Goal: Task Accomplishment & Management: Use online tool/utility

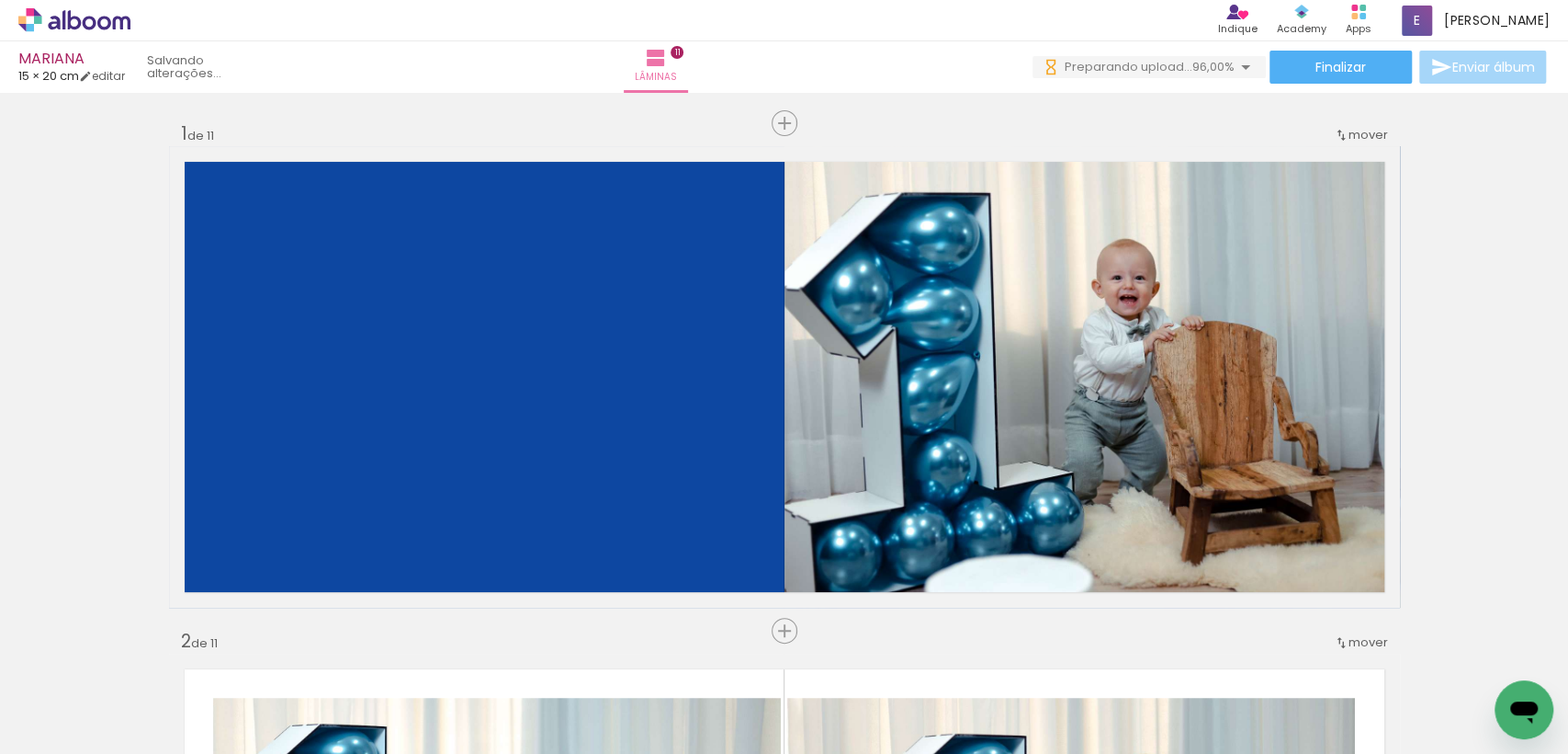
click at [316, 465] on quentale-layouter at bounding box center [784, 377] width 1231 height 461
click at [1567, 413] on div "Inserir lâmina 1 de 11 Inserir lâmina 2 de 11 Inserir lâmina 3 de 11 Inserir lâ…" at bounding box center [784, 423] width 1568 height 661
click at [519, 357] on quentale-layouter at bounding box center [784, 377] width 1231 height 461
click at [0, 0] on div "Confirmar Cancelar" at bounding box center [0, 0] width 0 height 0
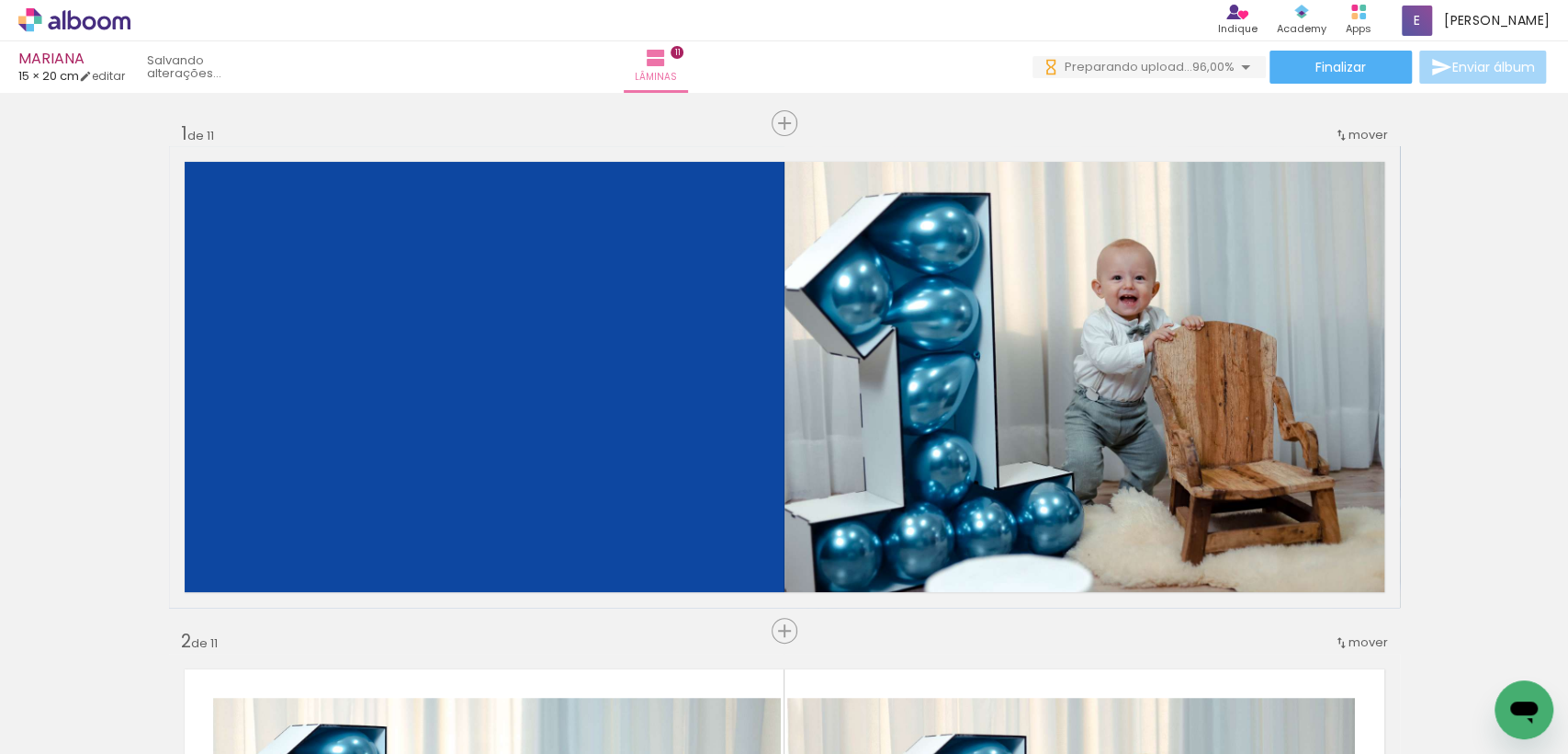
click at [0, 0] on div "Confirmar Cancelar" at bounding box center [0, 0] width 0 height 0
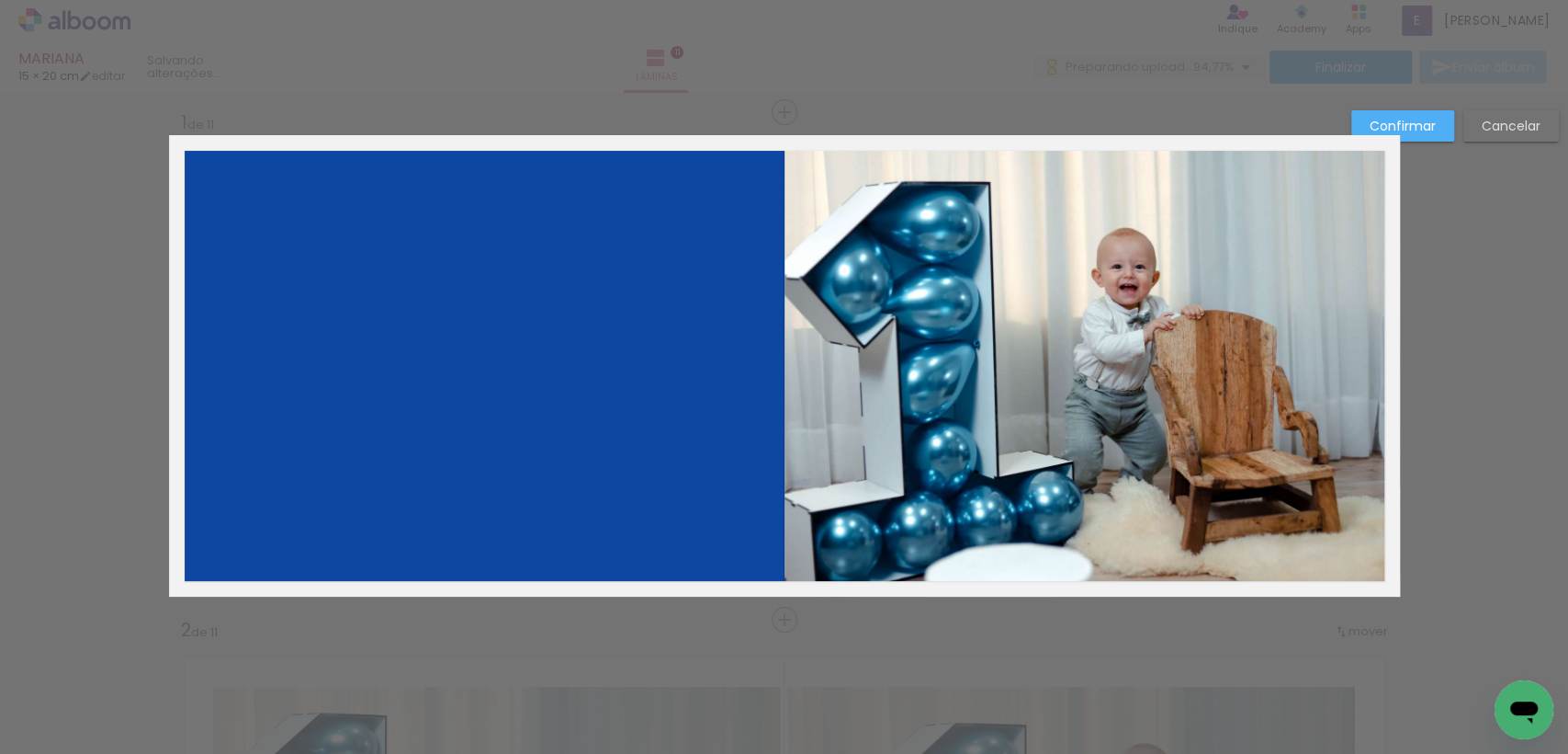
click at [1501, 135] on paper-button "Cancelar" at bounding box center [1511, 126] width 96 height 31
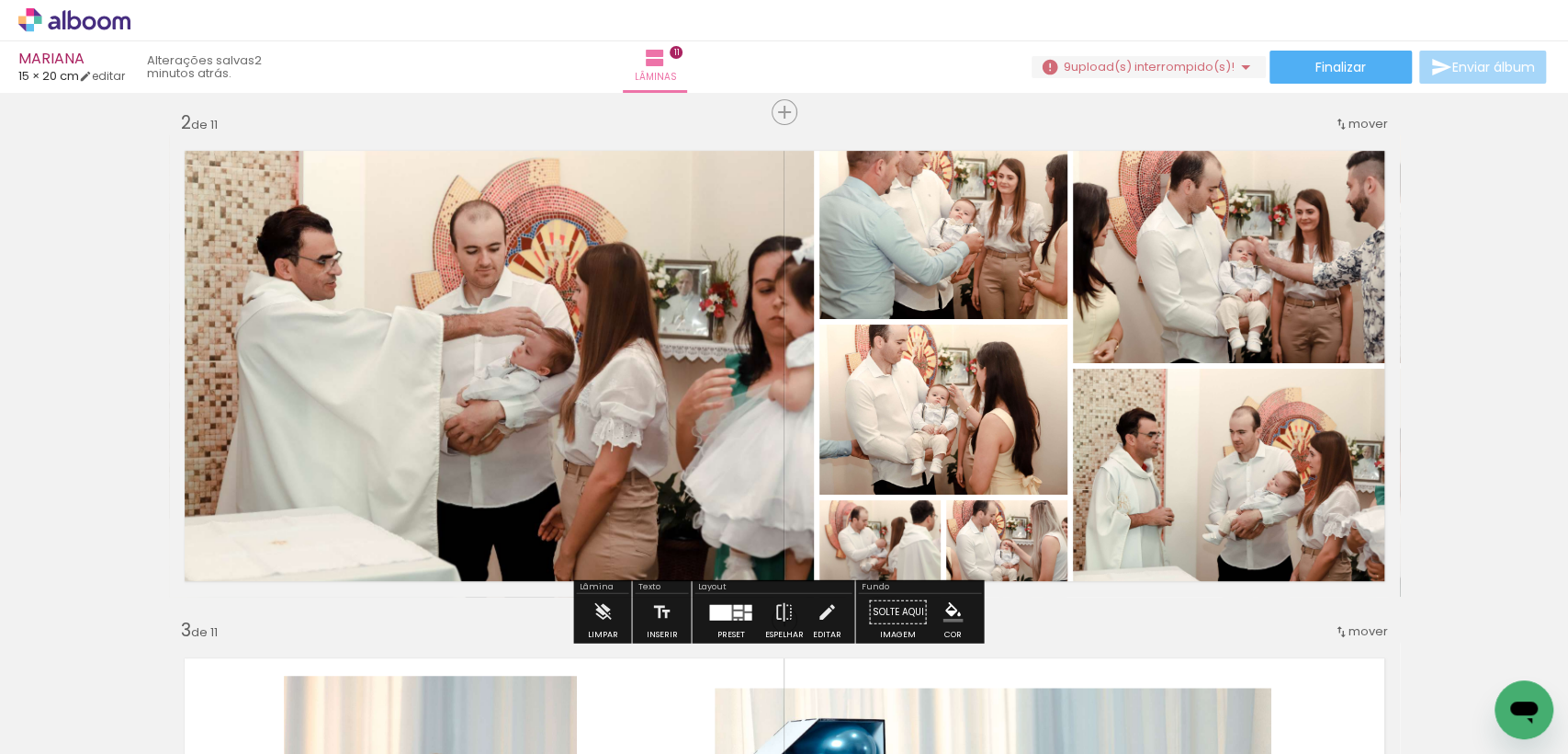
scroll to position [0, 11286]
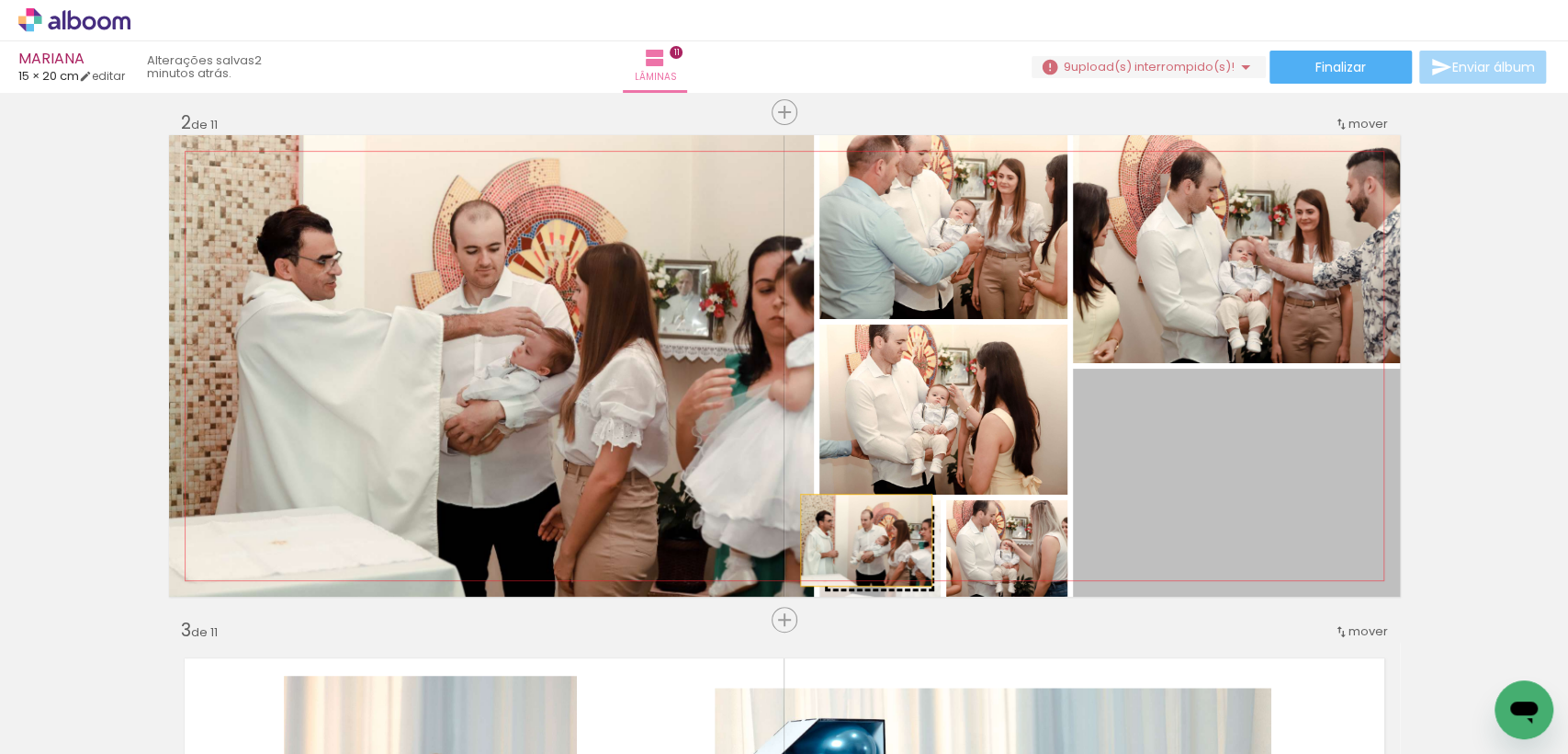
drag, startPoint x: 1259, startPoint y: 531, endPoint x: 858, endPoint y: 539, distance: 401.1
click at [0, 0] on slot at bounding box center [0, 0] width 0 height 0
drag, startPoint x: 1227, startPoint y: 531, endPoint x: 870, endPoint y: 546, distance: 357.3
click at [0, 0] on slot at bounding box center [0, 0] width 0 height 0
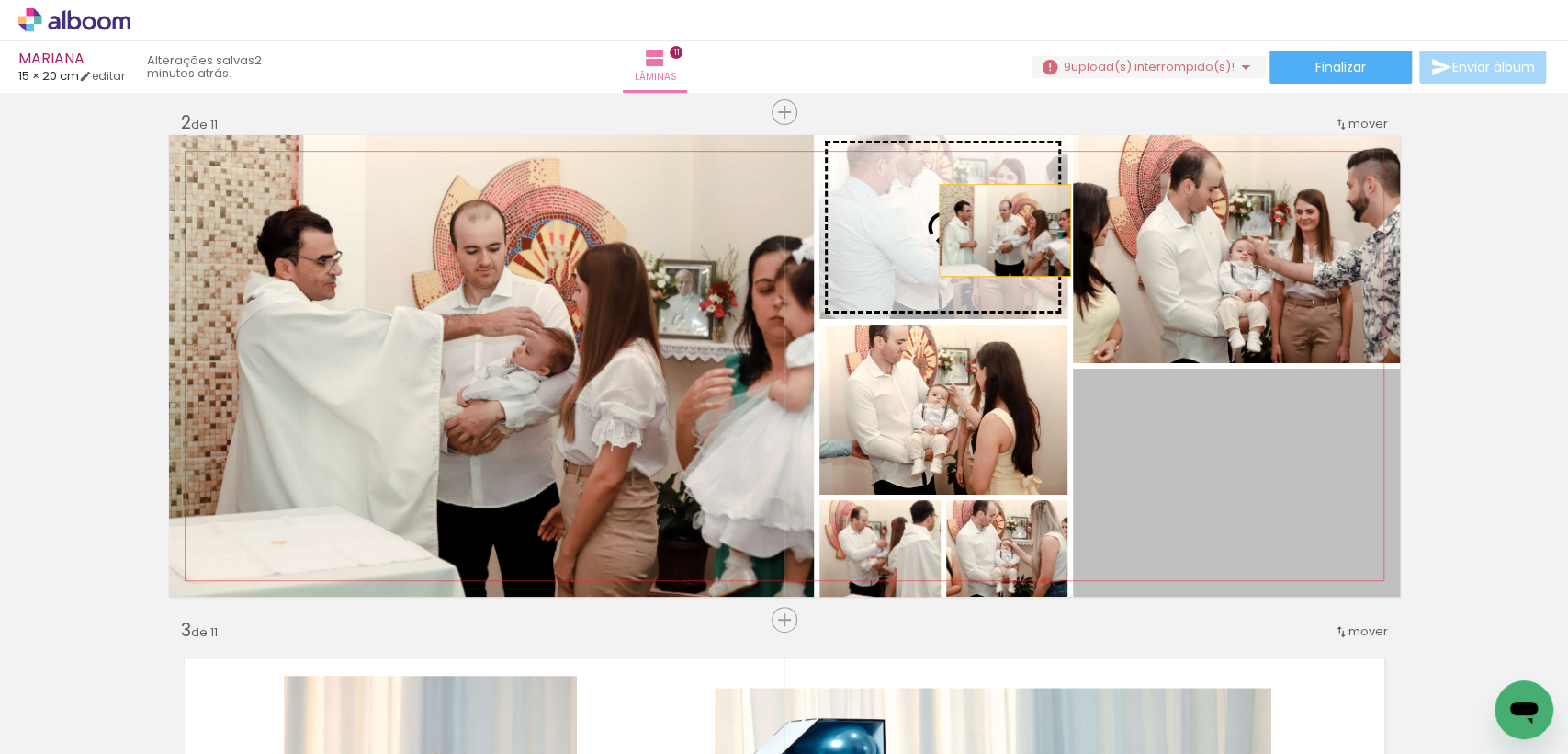
drag, startPoint x: 1262, startPoint y: 491, endPoint x: 997, endPoint y: 230, distance: 371.9
click at [0, 0] on slot at bounding box center [0, 0] width 0 height 0
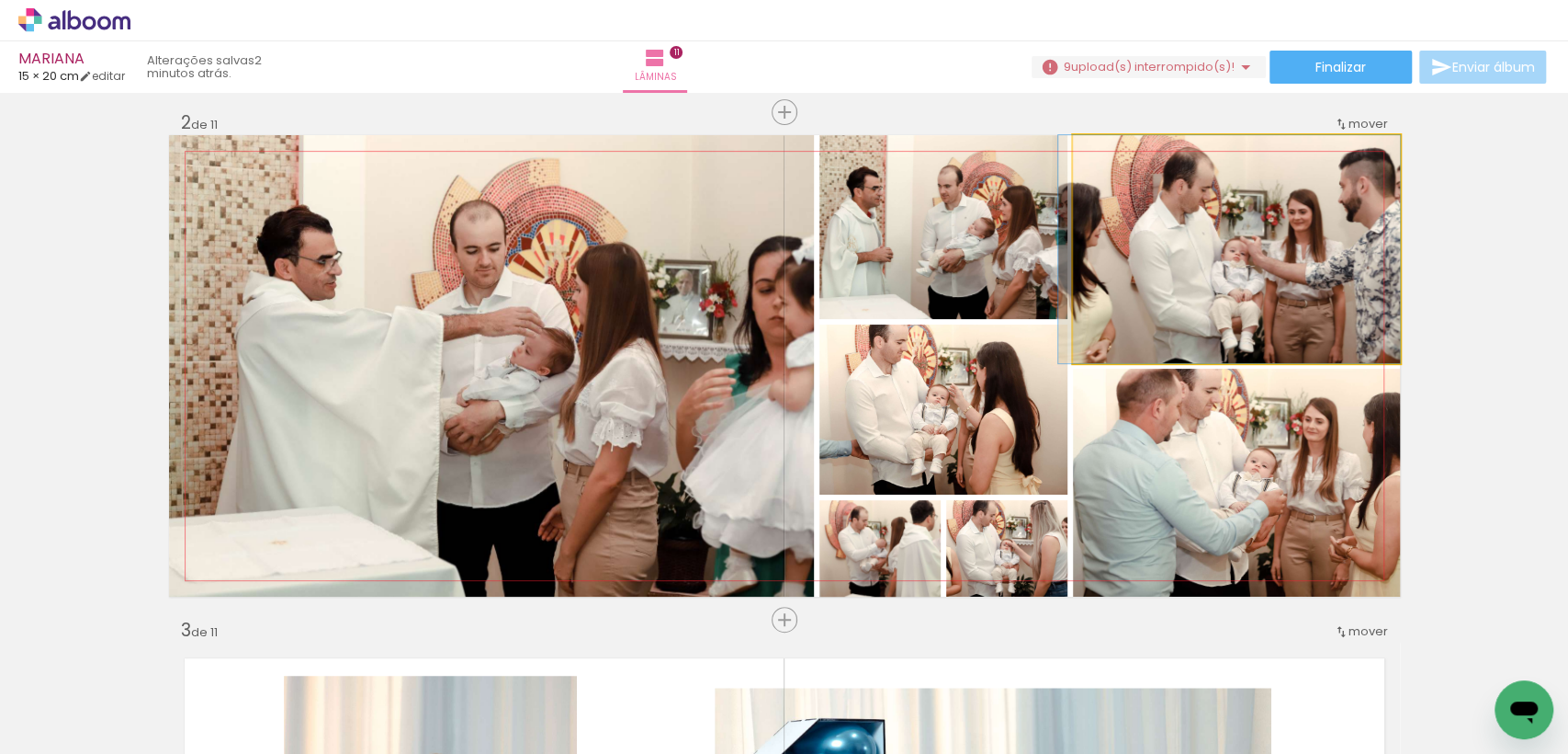
drag, startPoint x: 1219, startPoint y: 286, endPoint x: 1203, endPoint y: 288, distance: 16.1
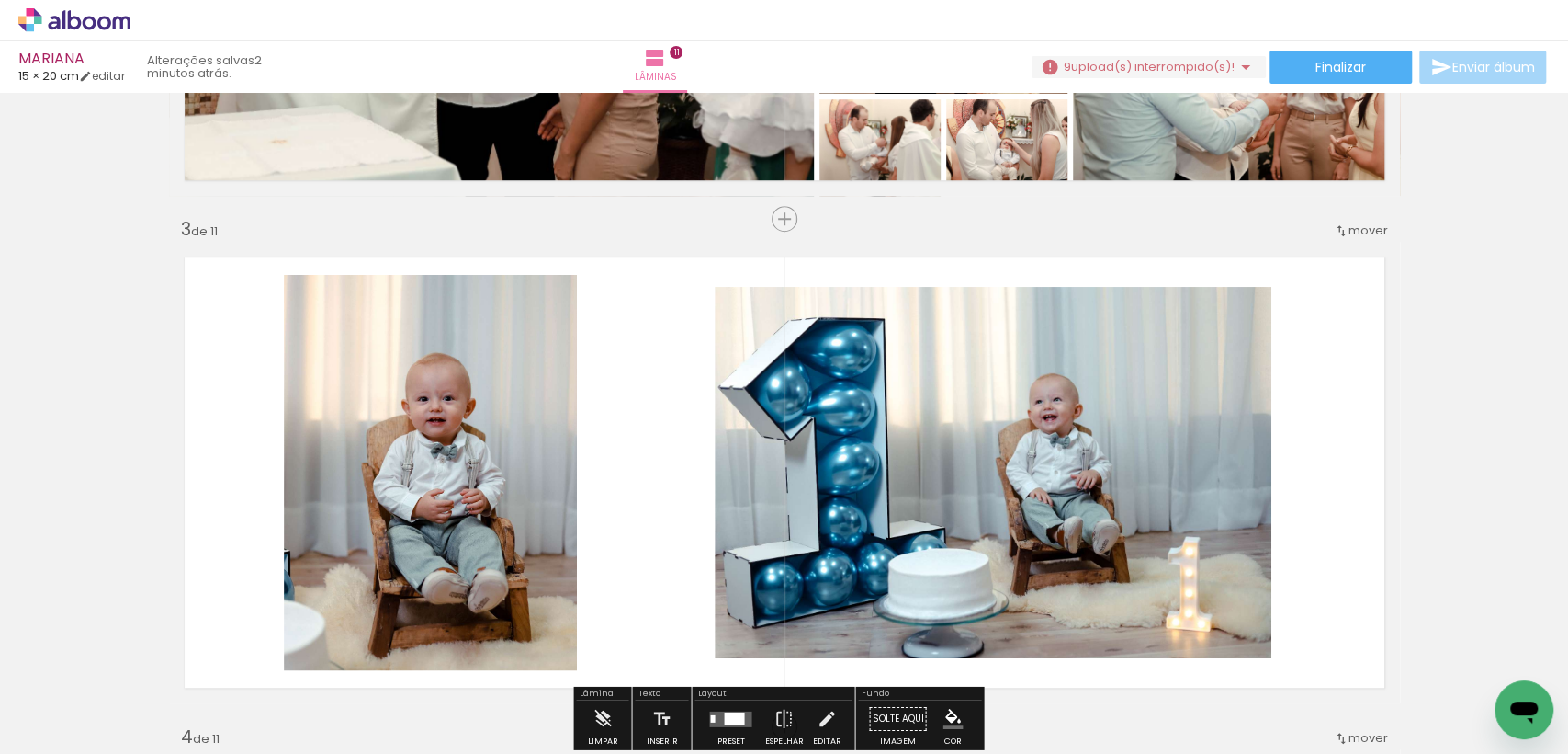
scroll to position [927, 0]
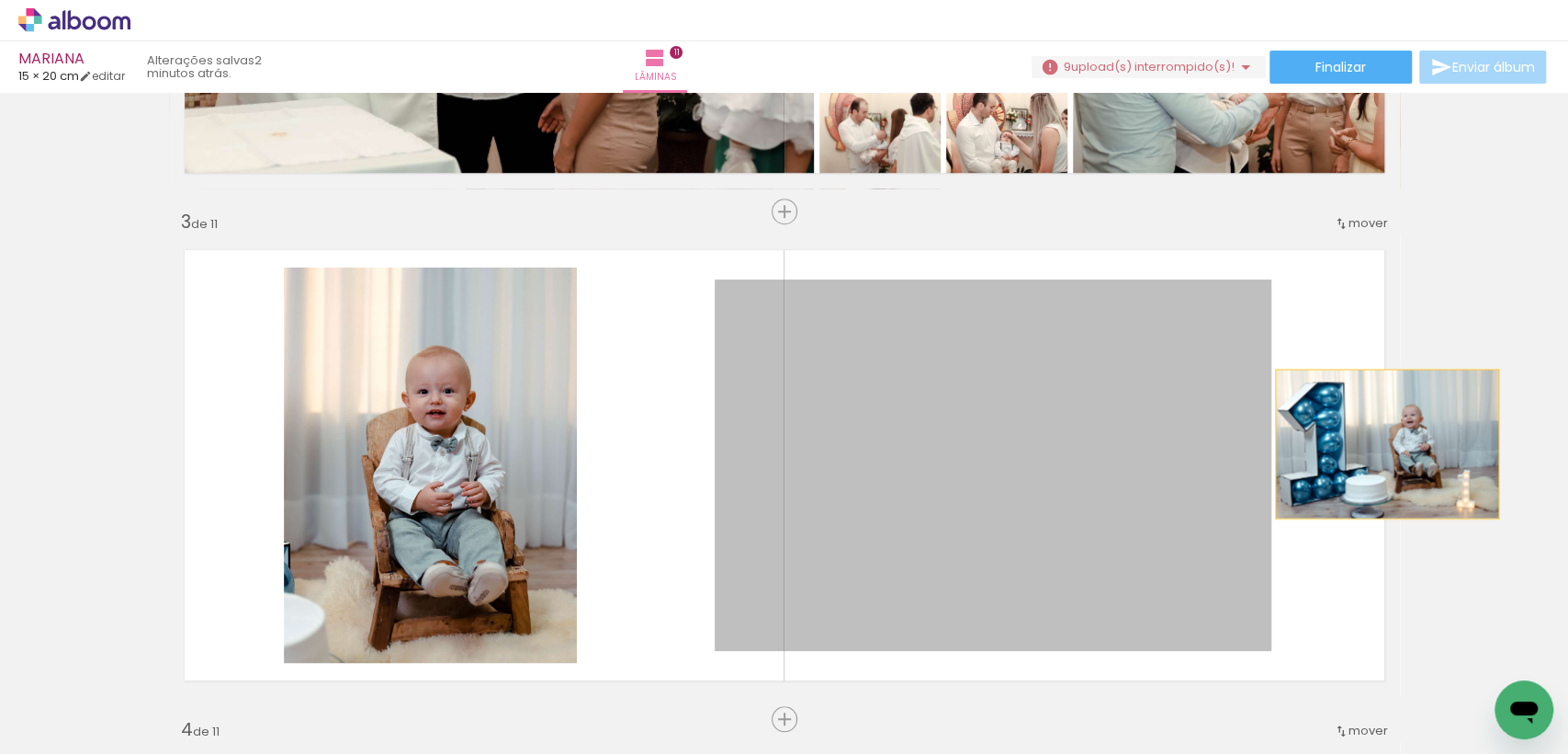
drag, startPoint x: 1132, startPoint y: 507, endPoint x: 1380, endPoint y: 443, distance: 256.1
click at [1380, 443] on quentale-layouter at bounding box center [784, 465] width 1231 height 461
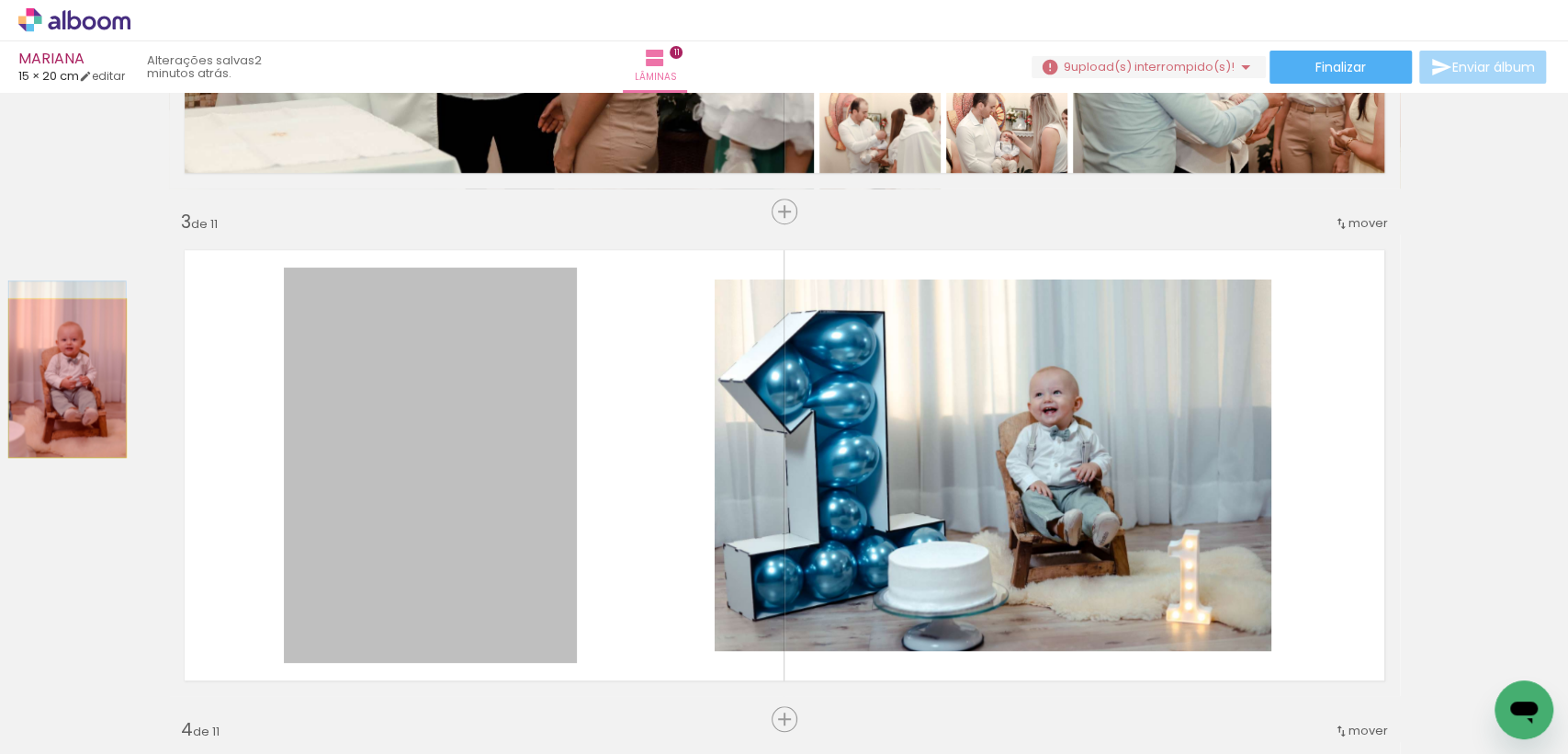
drag, startPoint x: 484, startPoint y: 494, endPoint x: 59, endPoint y: 377, distance: 440.8
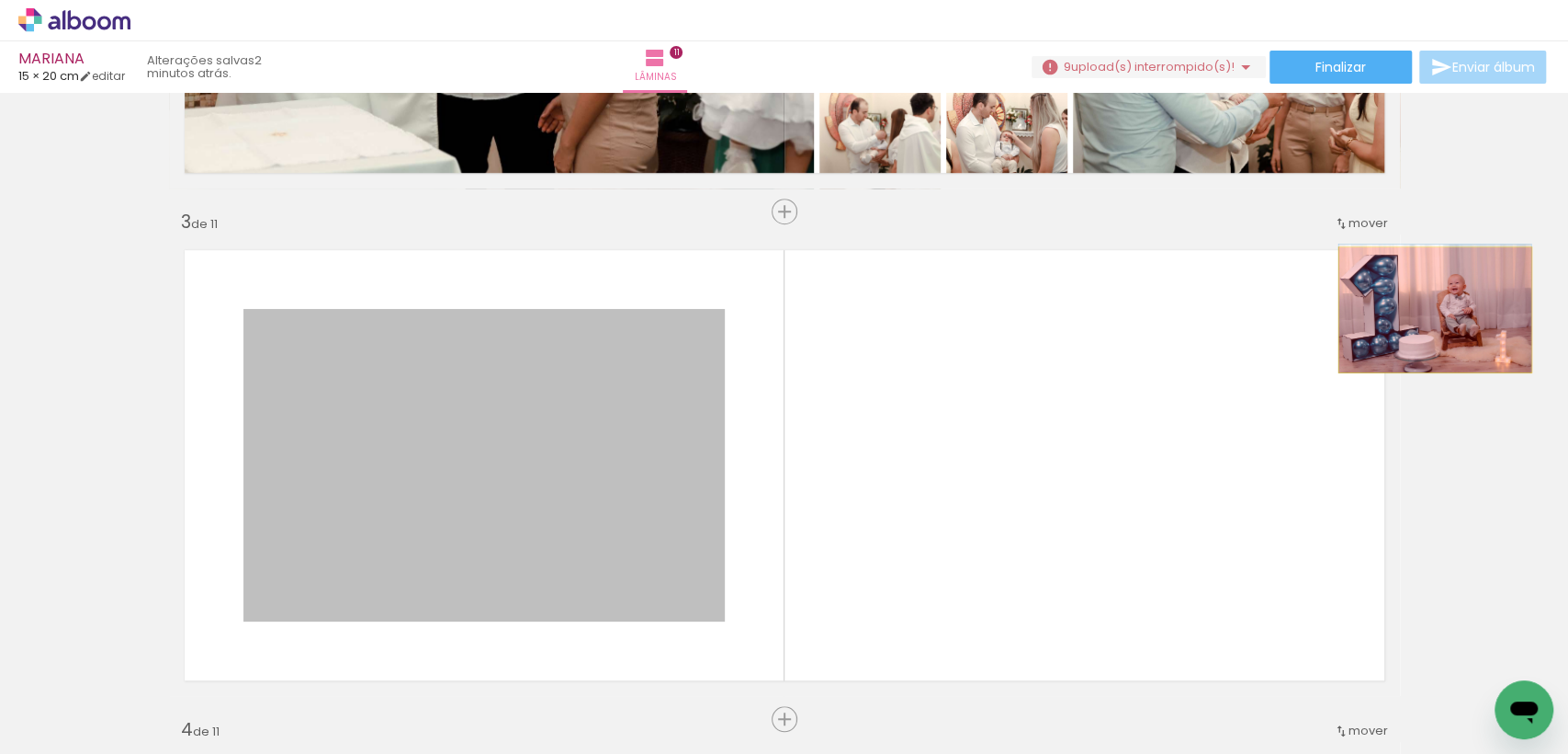
drag, startPoint x: 454, startPoint y: 482, endPoint x: 1427, endPoint y: 309, distance: 988.3
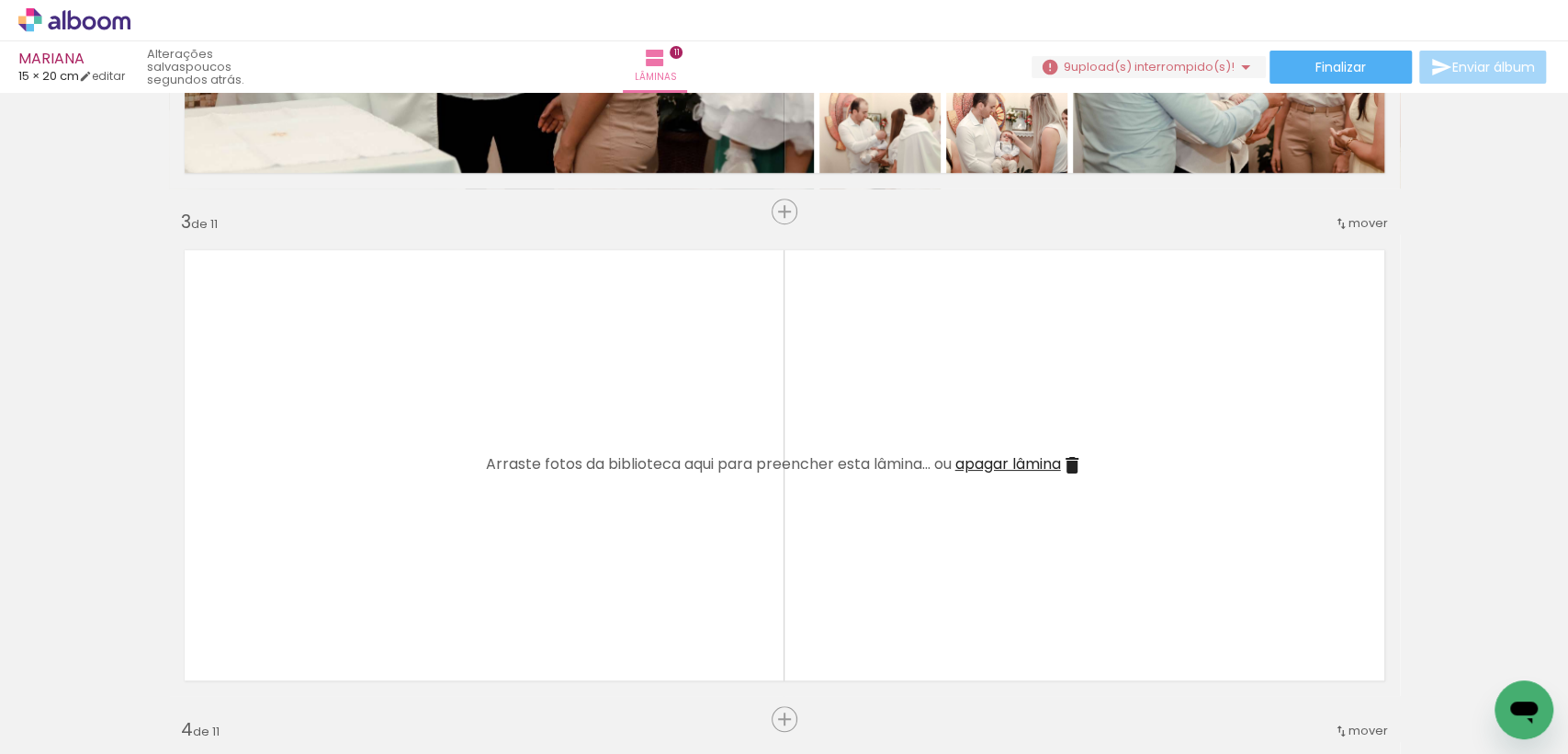
scroll to position [0, 11420]
drag, startPoint x: 1036, startPoint y: 688, endPoint x: 1081, endPoint y: 486, distance: 207.0
click at [1081, 486] on quentale-workspace at bounding box center [784, 377] width 1568 height 754
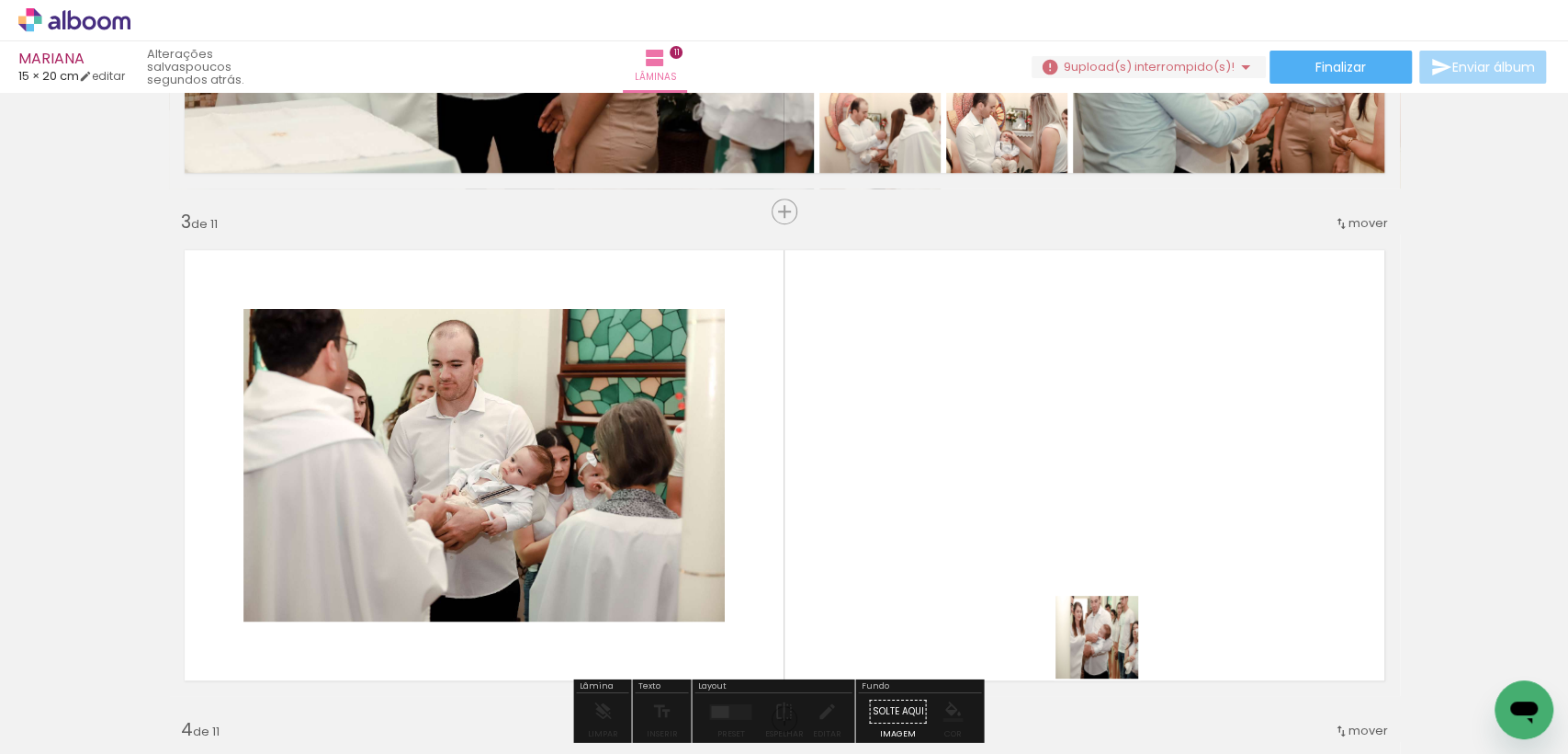
drag, startPoint x: 1111, startPoint y: 650, endPoint x: 1233, endPoint y: 741, distance: 152.2
click at [1111, 555] on quentale-workspace at bounding box center [784, 377] width 1568 height 754
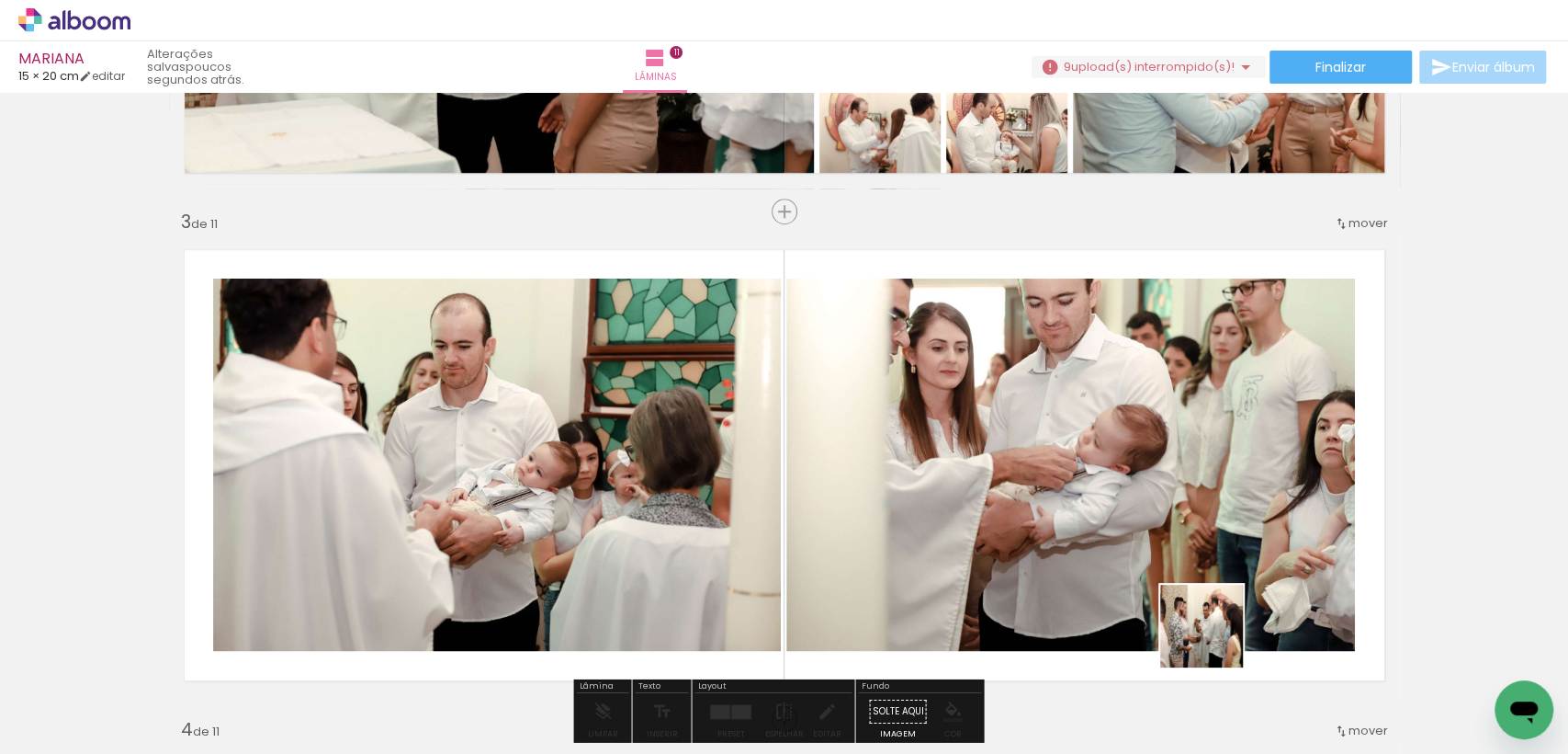
drag, startPoint x: 1225, startPoint y: 701, endPoint x: 1338, endPoint y: 719, distance: 114.4
click at [1193, 539] on quentale-workspace at bounding box center [784, 377] width 1568 height 754
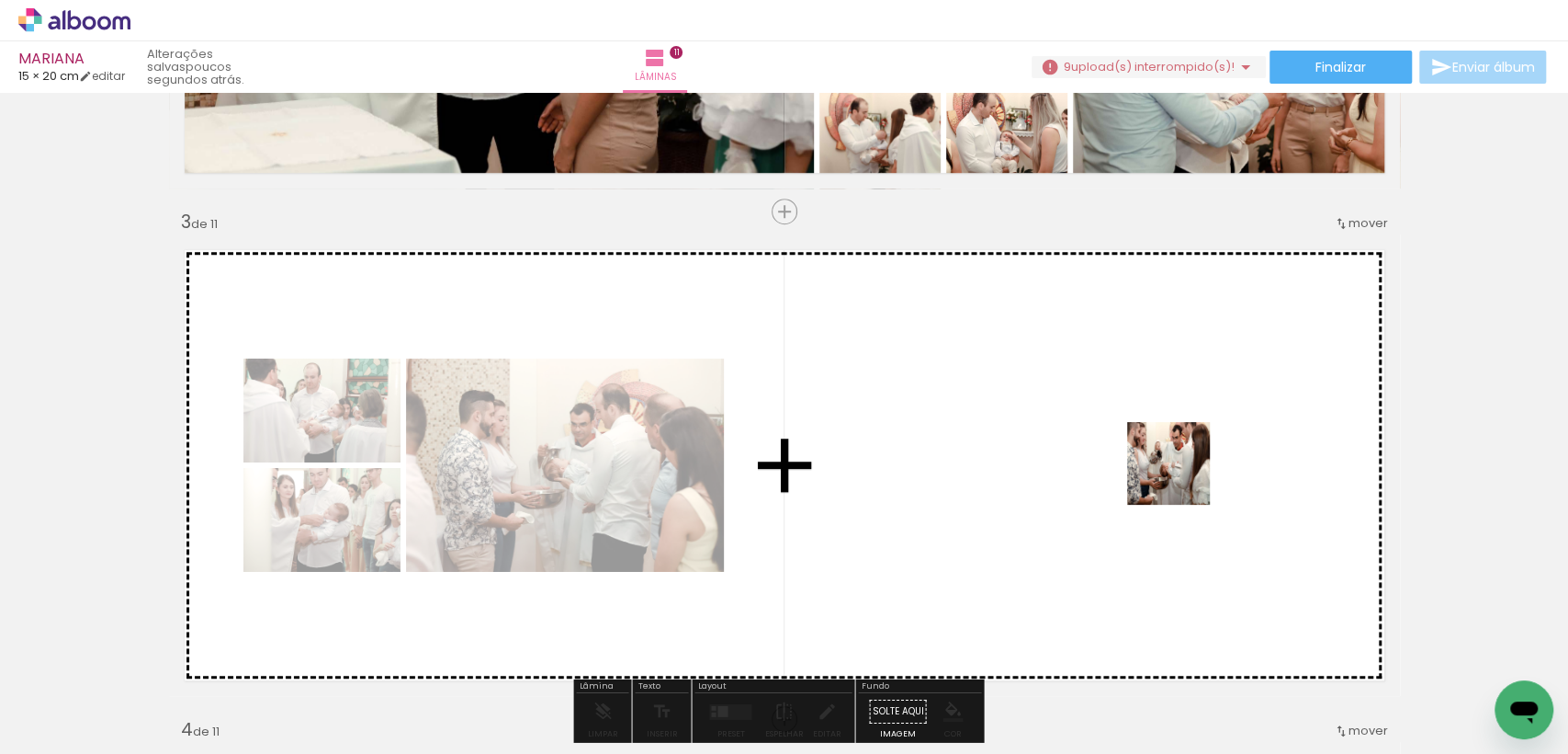
drag, startPoint x: 1314, startPoint y: 674, endPoint x: 1182, endPoint y: 477, distance: 237.1
click at [1182, 477] on quentale-workspace at bounding box center [784, 377] width 1568 height 754
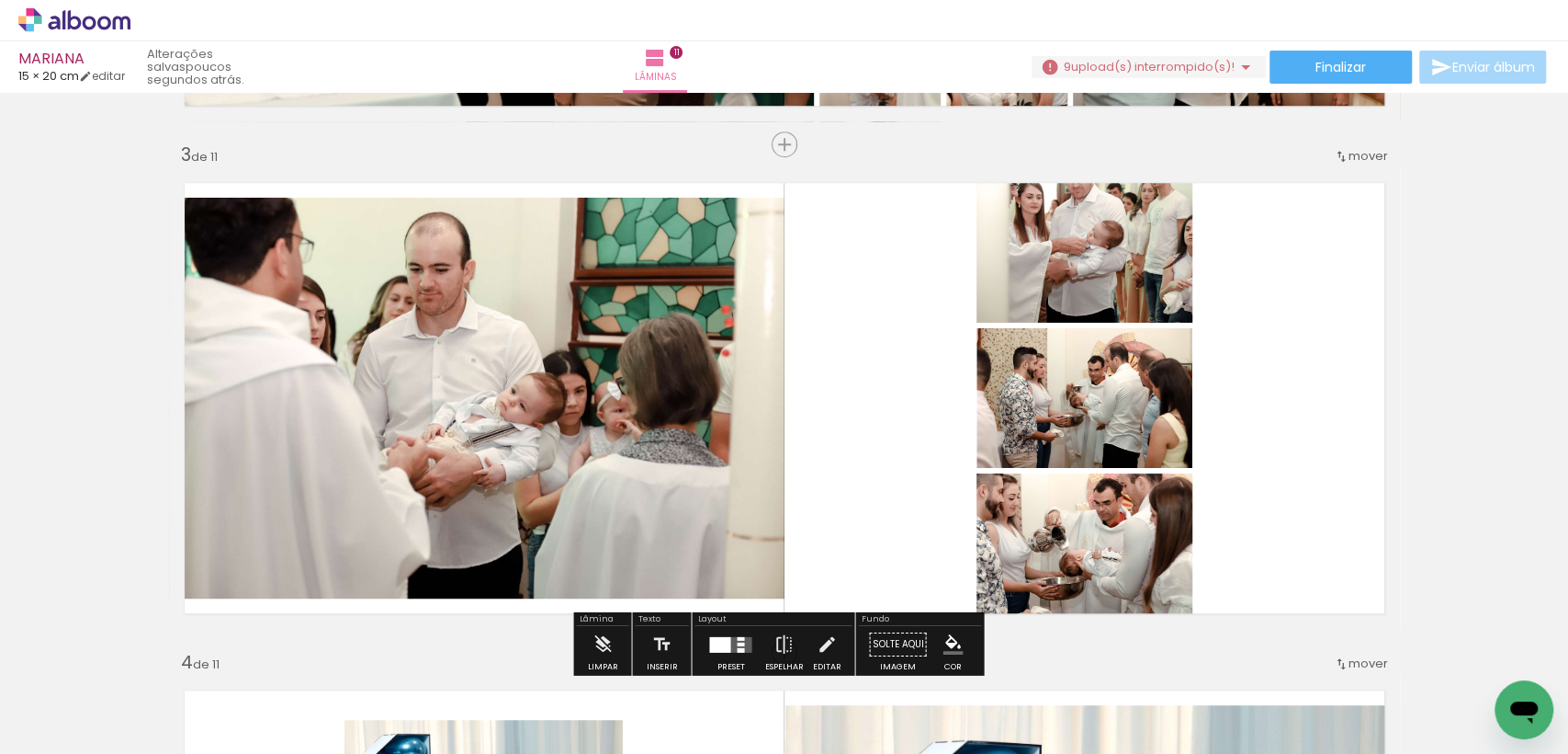
scroll to position [1029, 0]
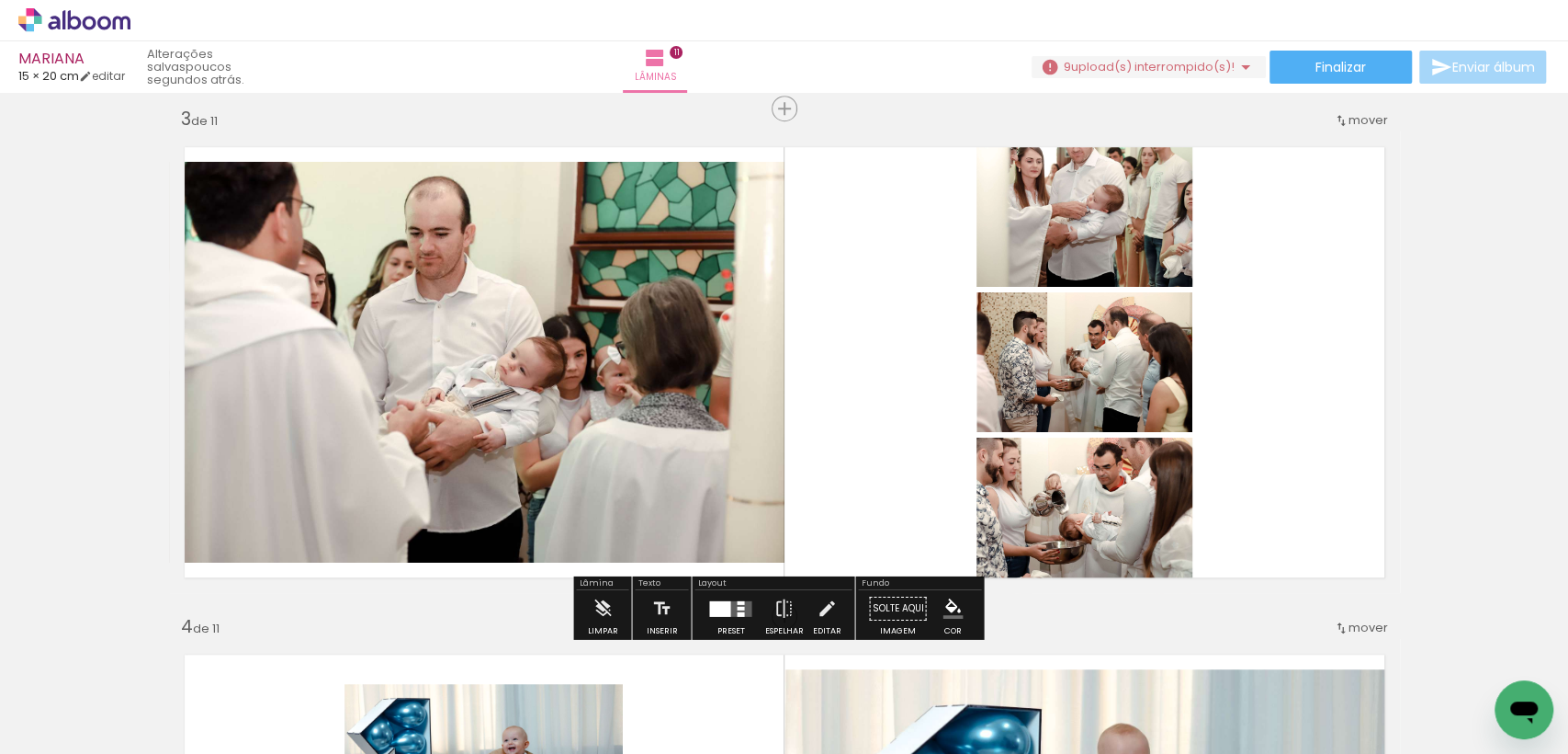
click at [726, 593] on div at bounding box center [730, 608] width 50 height 37
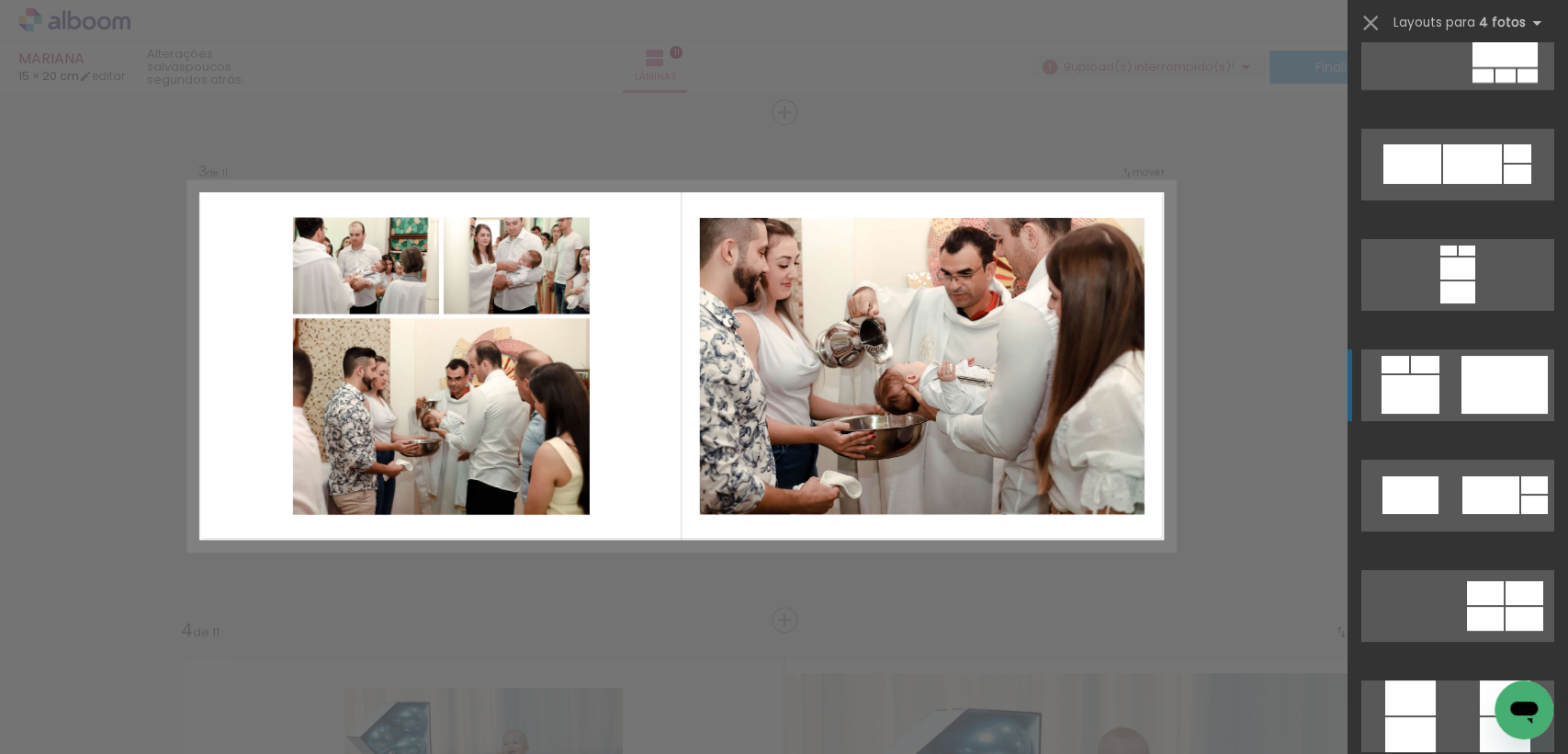
scroll to position [4596, 0]
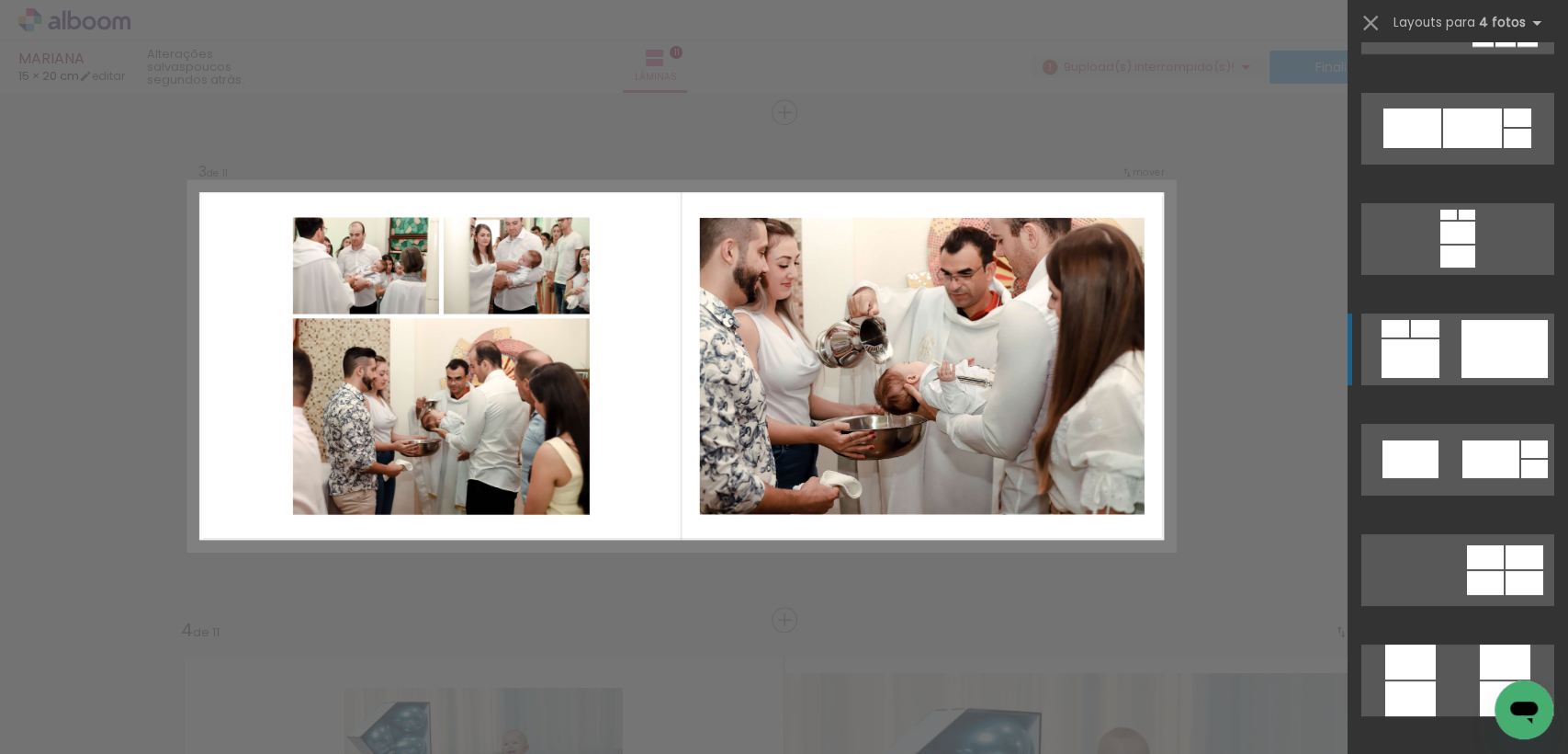
click at [1482, 359] on div at bounding box center [1505, 349] width 86 height 58
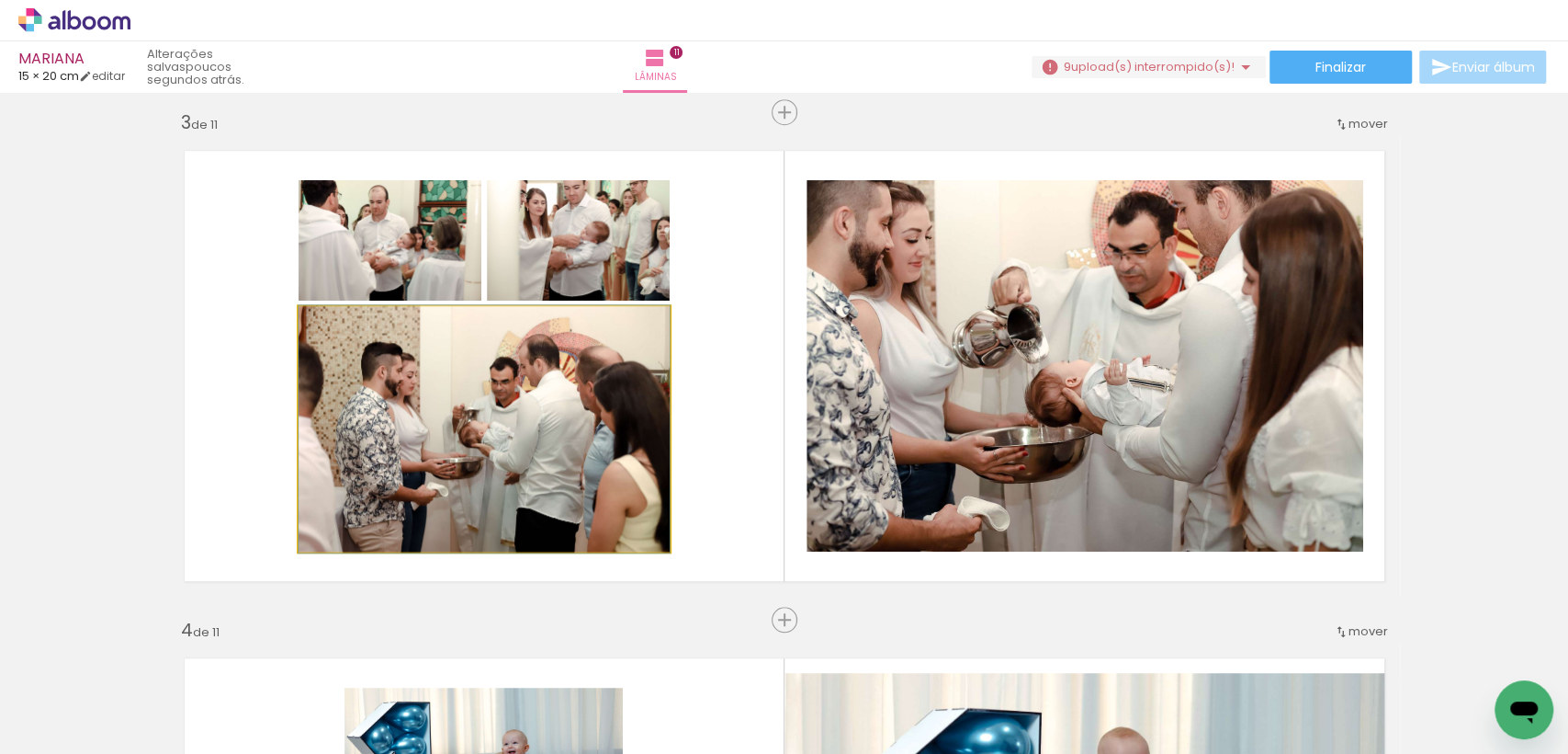
drag, startPoint x: 537, startPoint y: 411, endPoint x: 978, endPoint y: 426, distance: 441.3
click at [0, 0] on slot at bounding box center [0, 0] width 0 height 0
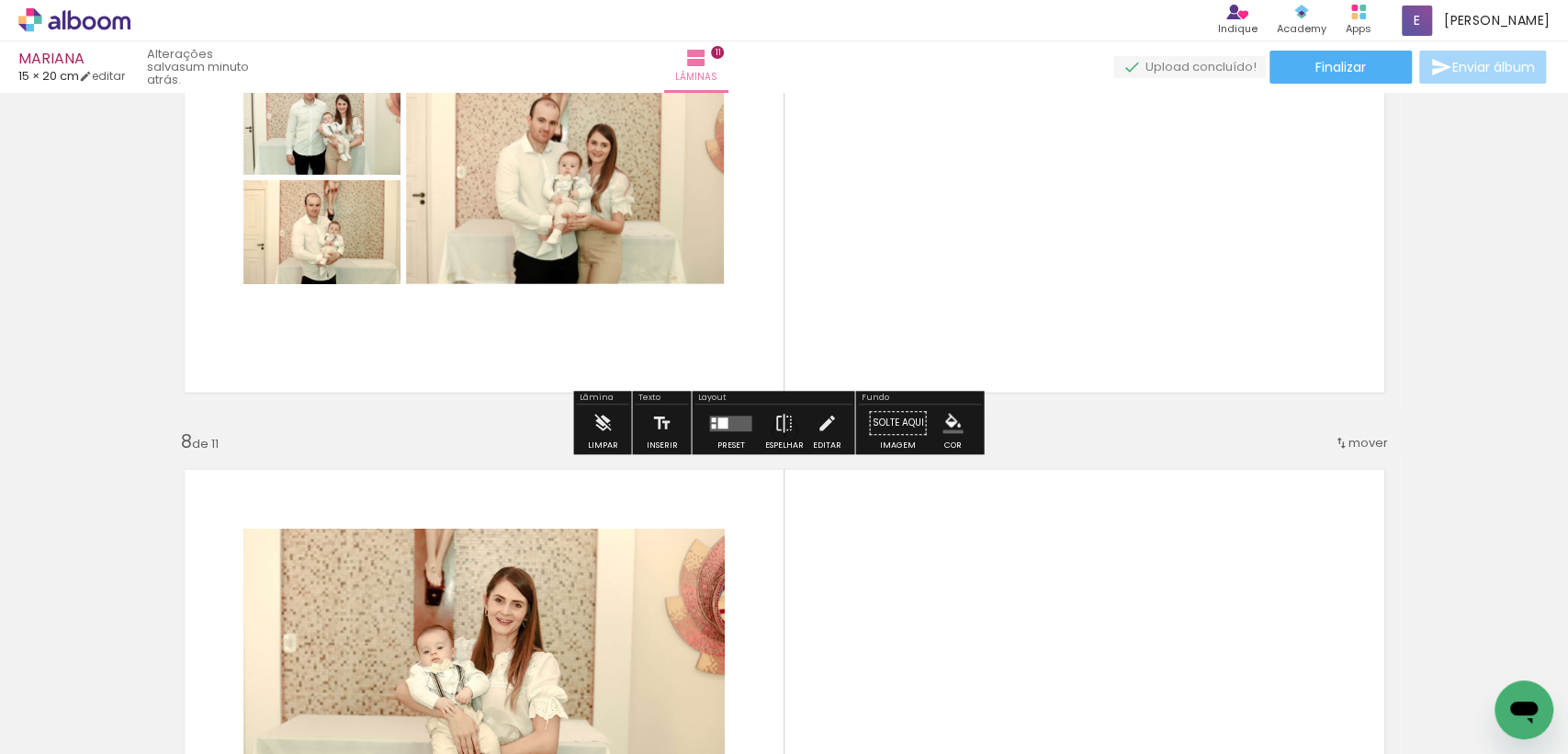
scroll to position [3208, 0]
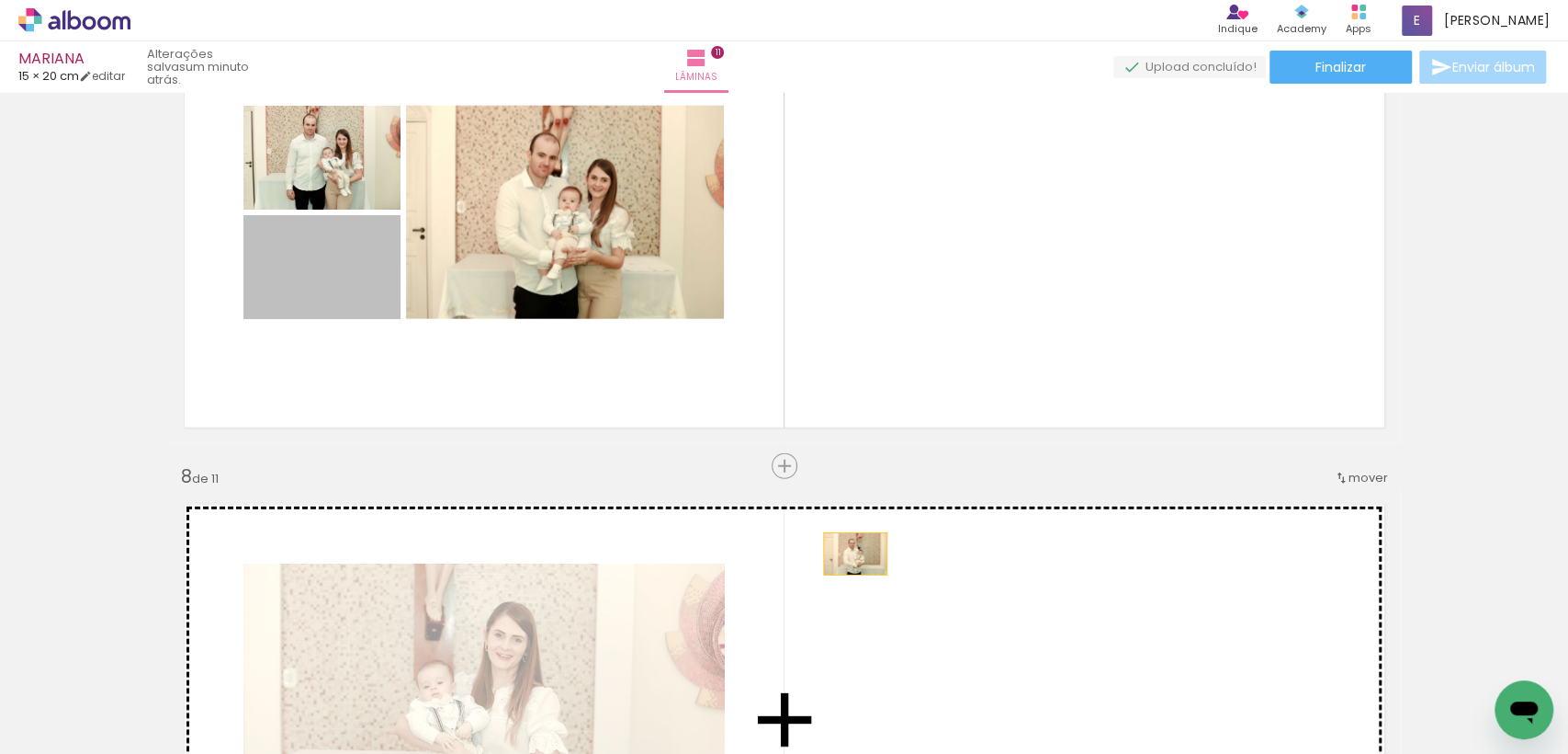
drag, startPoint x: 348, startPoint y: 295, endPoint x: 851, endPoint y: 429, distance: 520.5
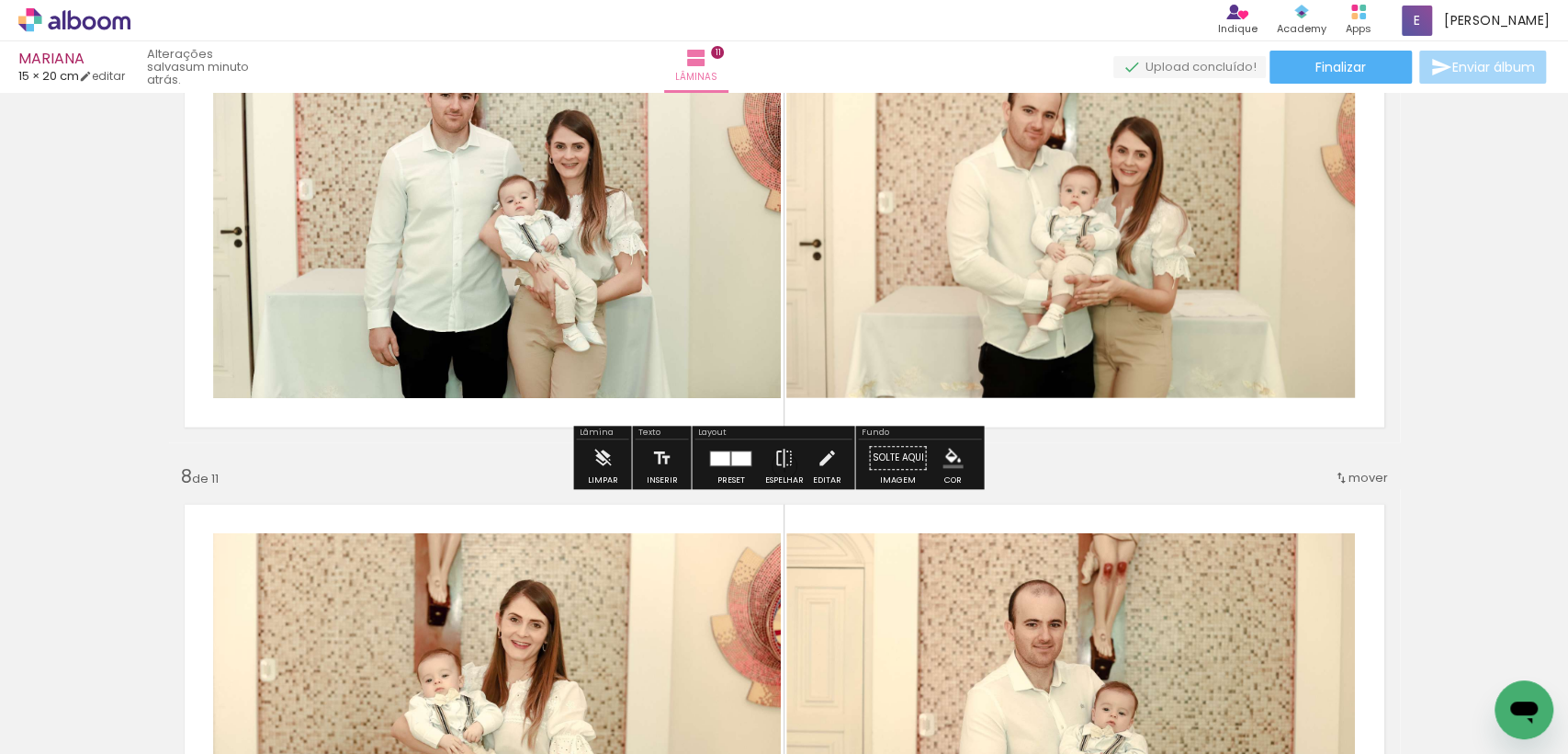
click at [736, 452] on div at bounding box center [741, 458] width 20 height 14
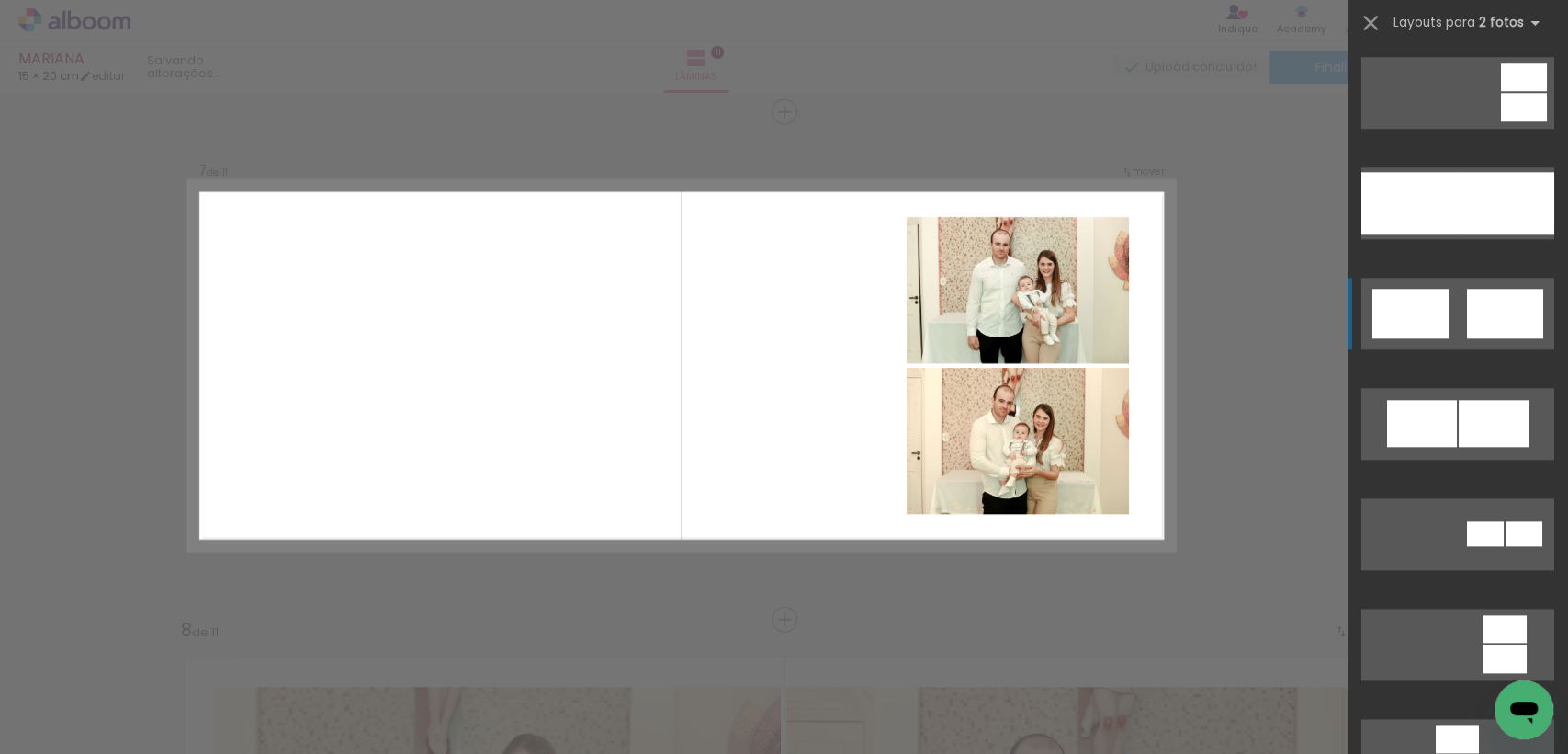
scroll to position [1076, 0]
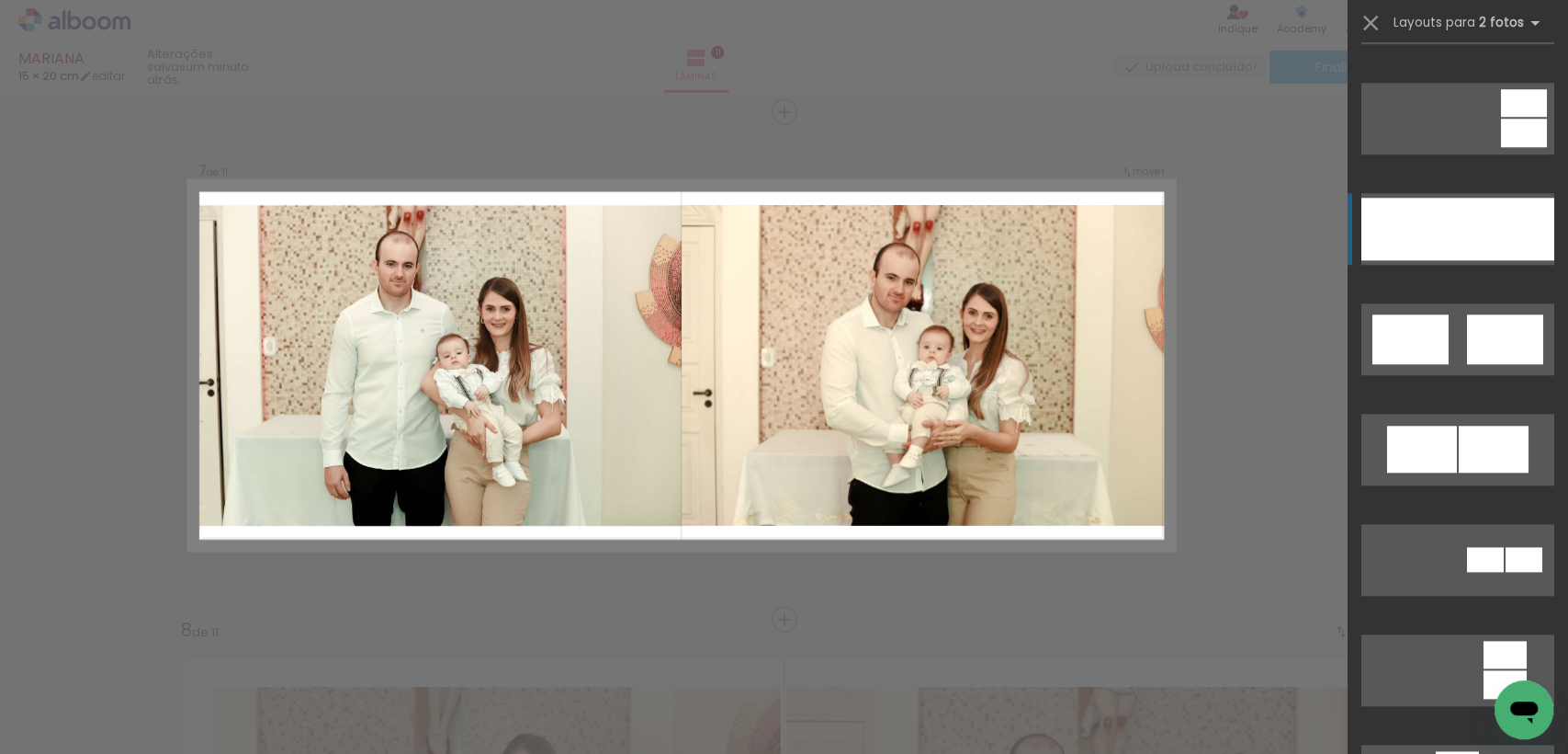
click at [1438, 221] on div at bounding box center [1410, 229] width 97 height 63
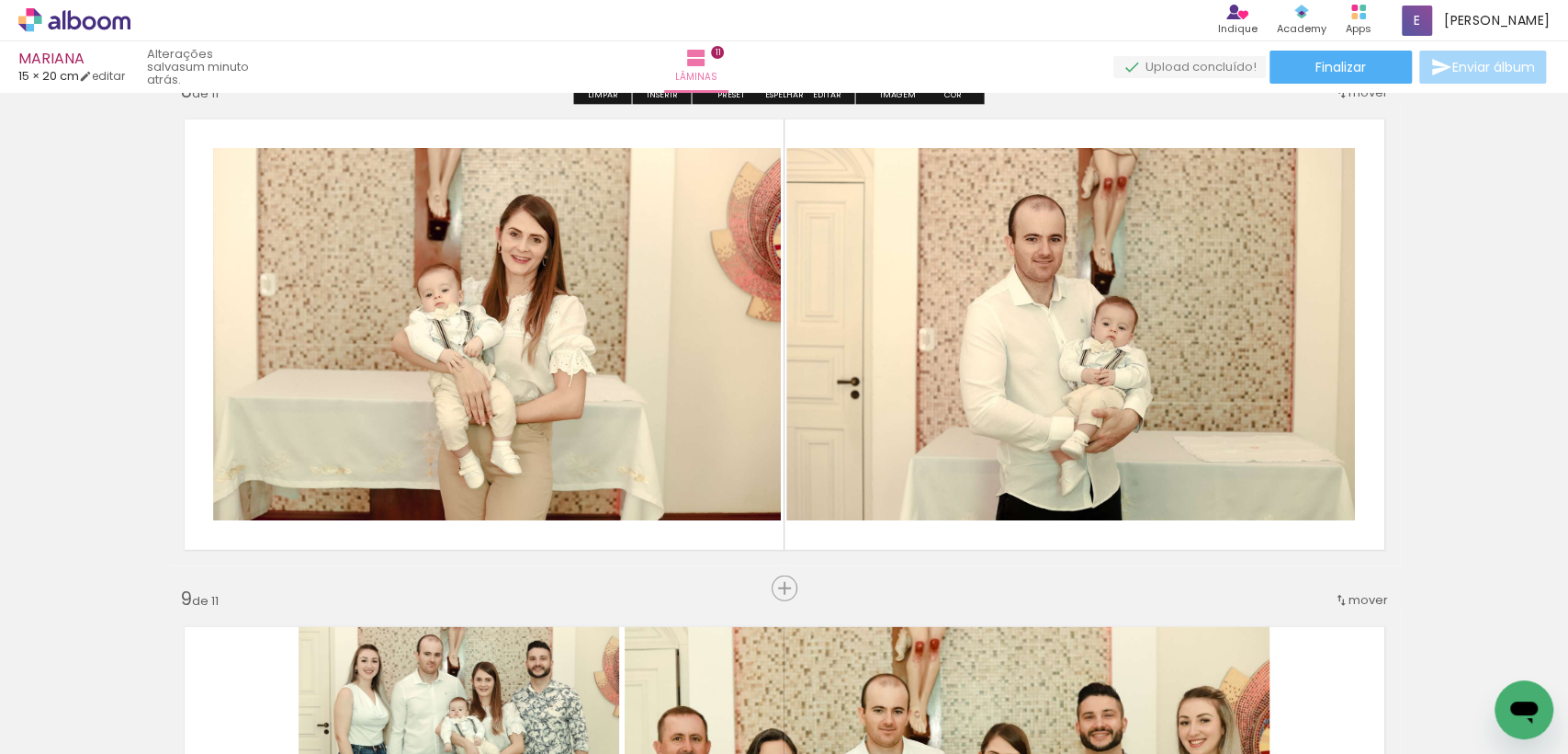
scroll to position [3653, 0]
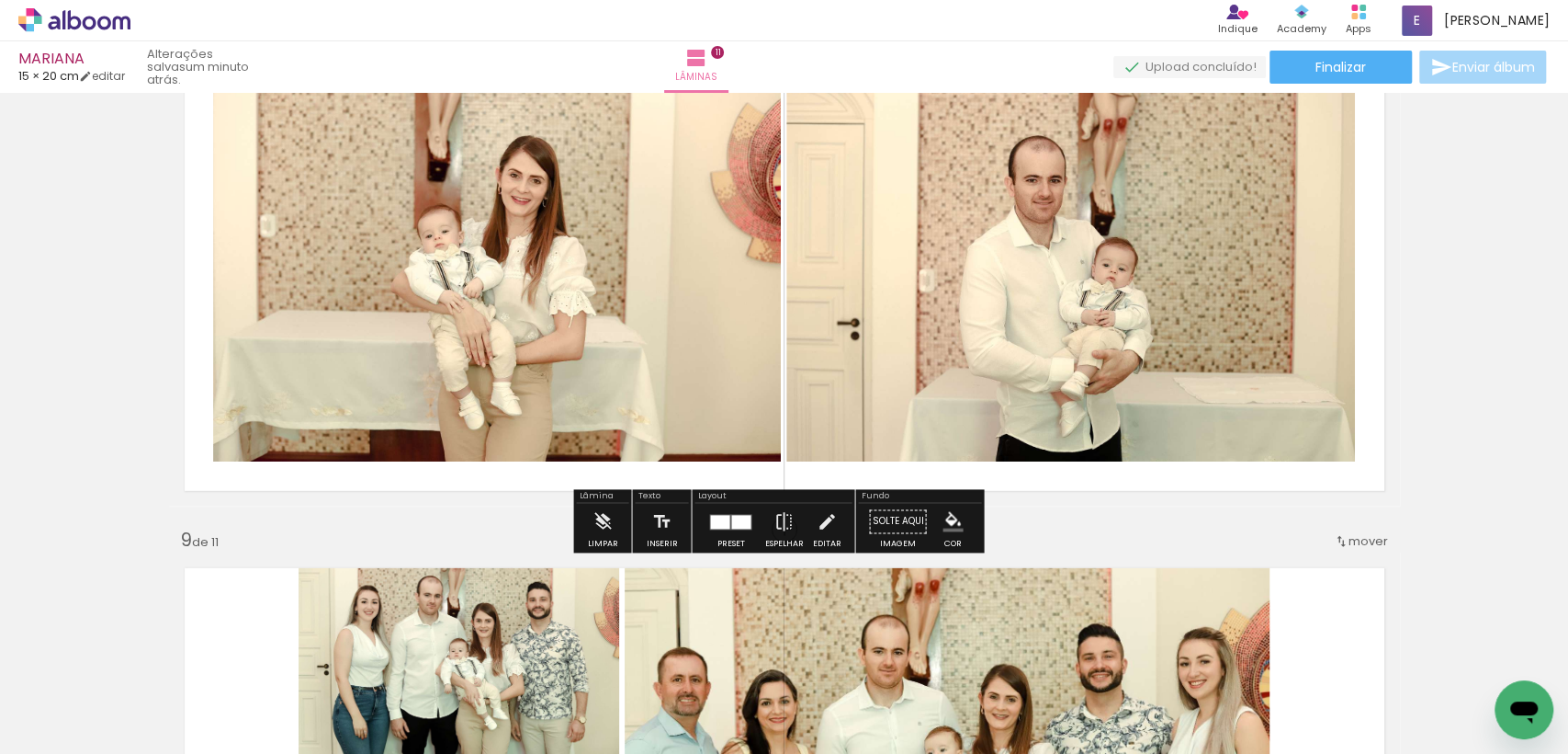
click at [727, 501] on div "Layout" at bounding box center [772, 497] width 157 height 11
drag, startPoint x: 725, startPoint y: 517, endPoint x: 1470, endPoint y: 369, distance: 759.6
click at [725, 517] on quentale-layouter at bounding box center [730, 522] width 42 height 16
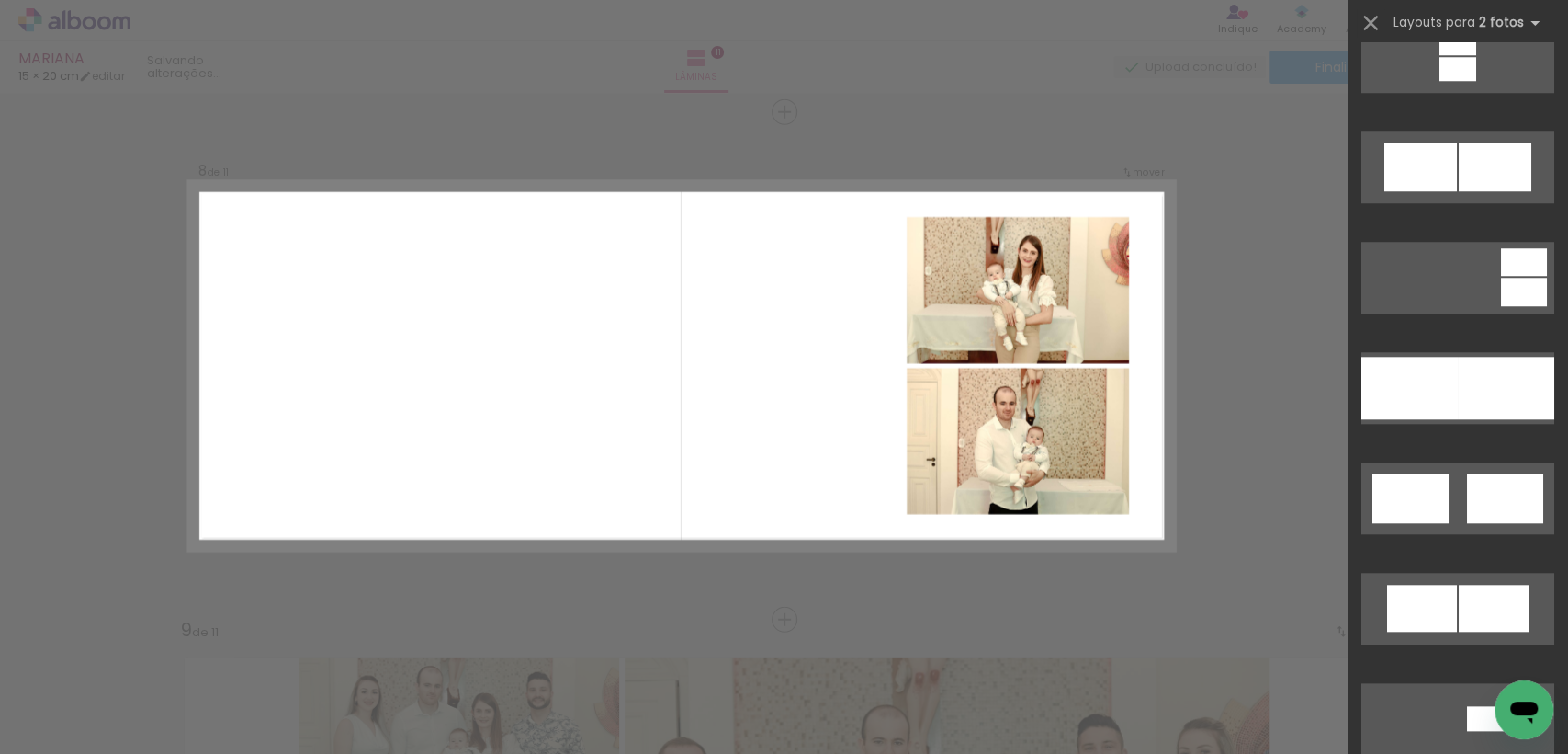
scroll to position [919, 0]
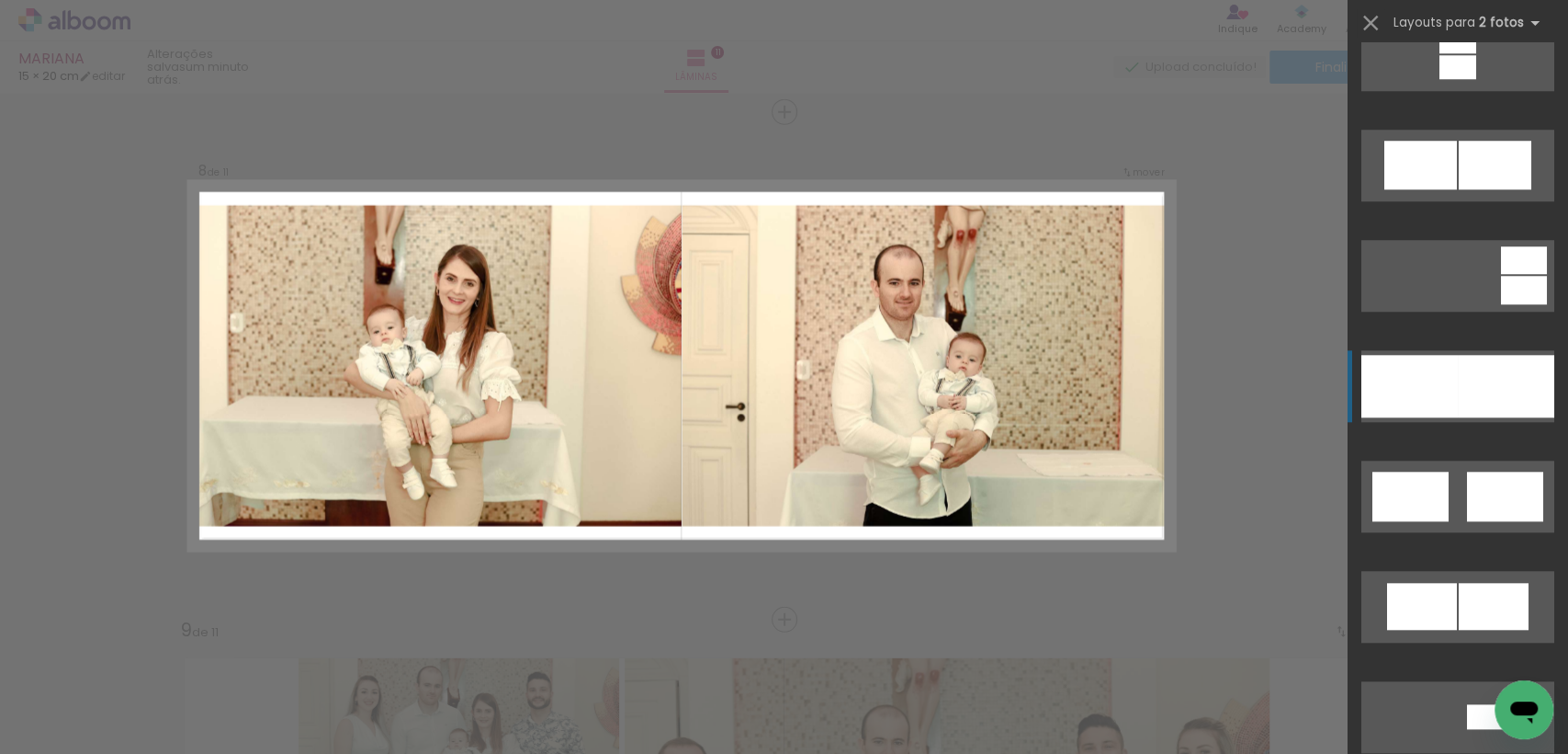
click at [1459, 374] on div at bounding box center [1506, 386] width 97 height 63
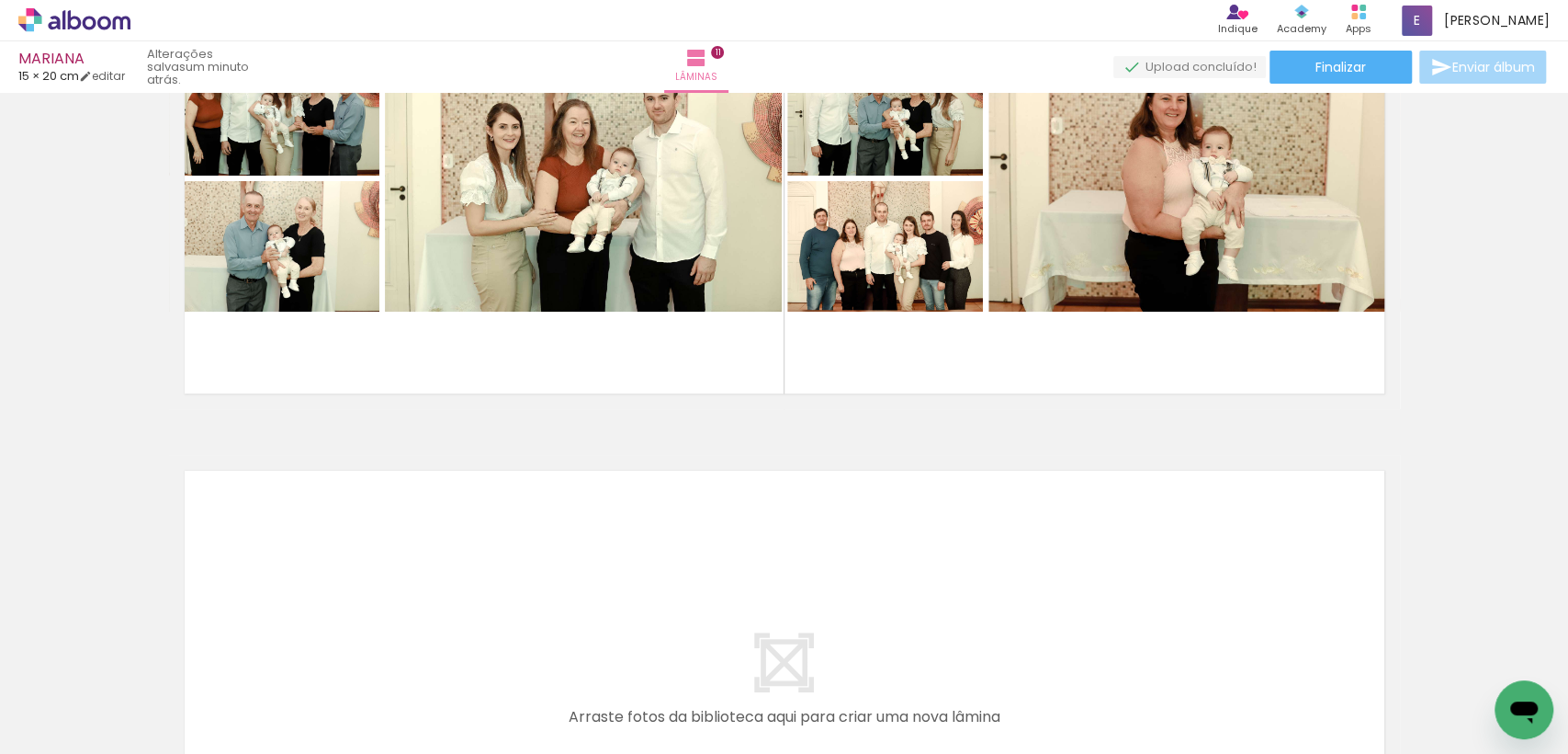
scroll to position [5314, 0]
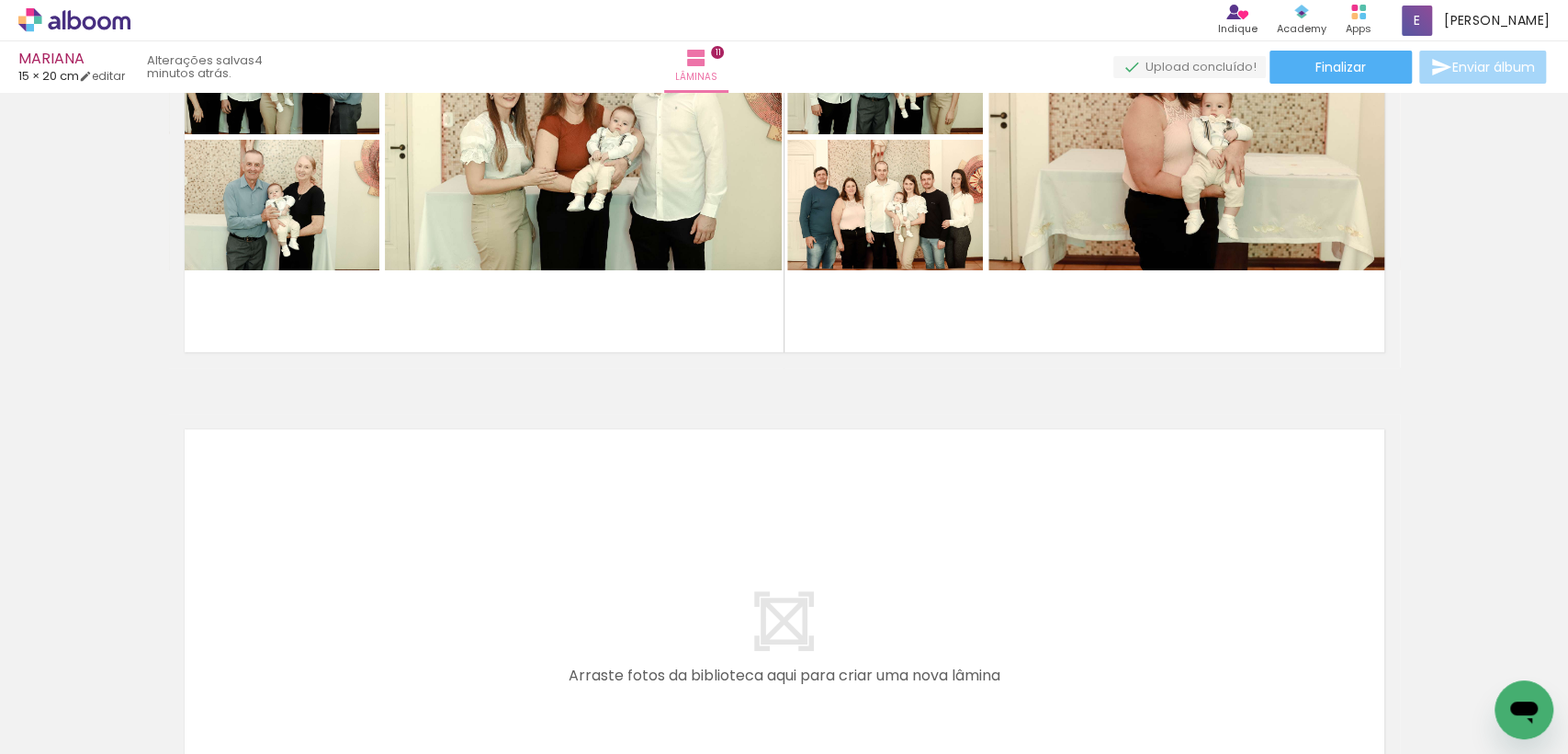
scroll to position [0, 8262]
